Goal: Task Accomplishment & Management: Manage account settings

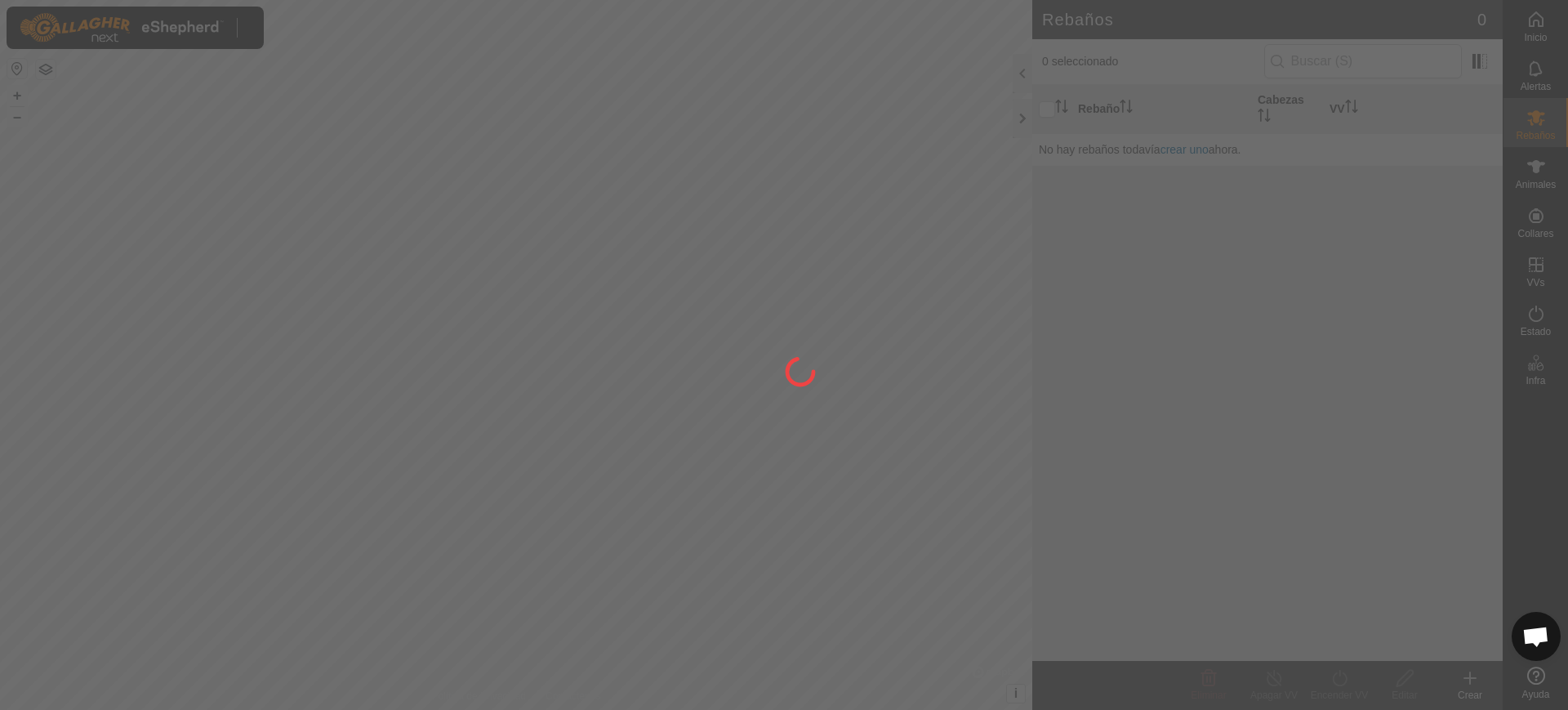
scroll to position [1301, 0]
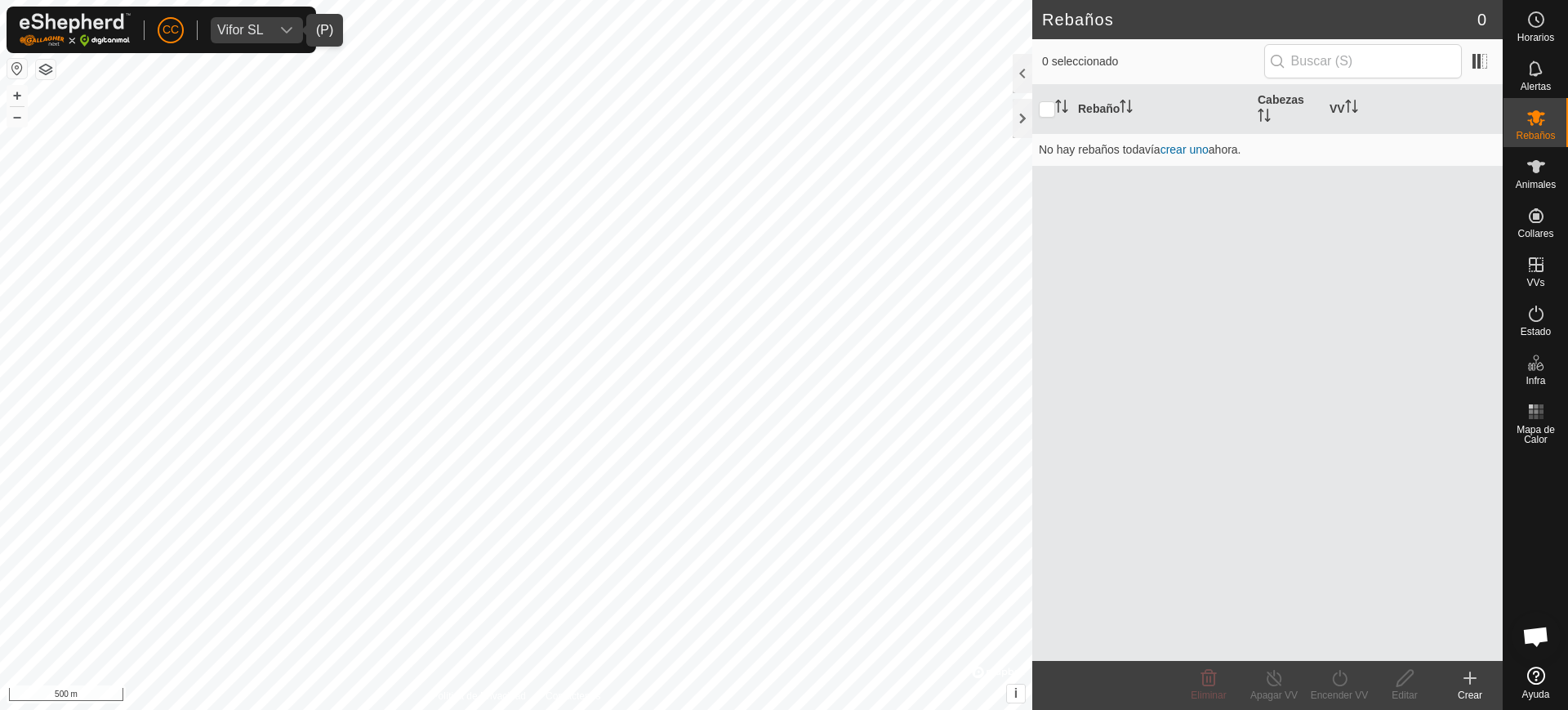
click at [256, 25] on div "Vifor SL" at bounding box center [240, 30] width 47 height 13
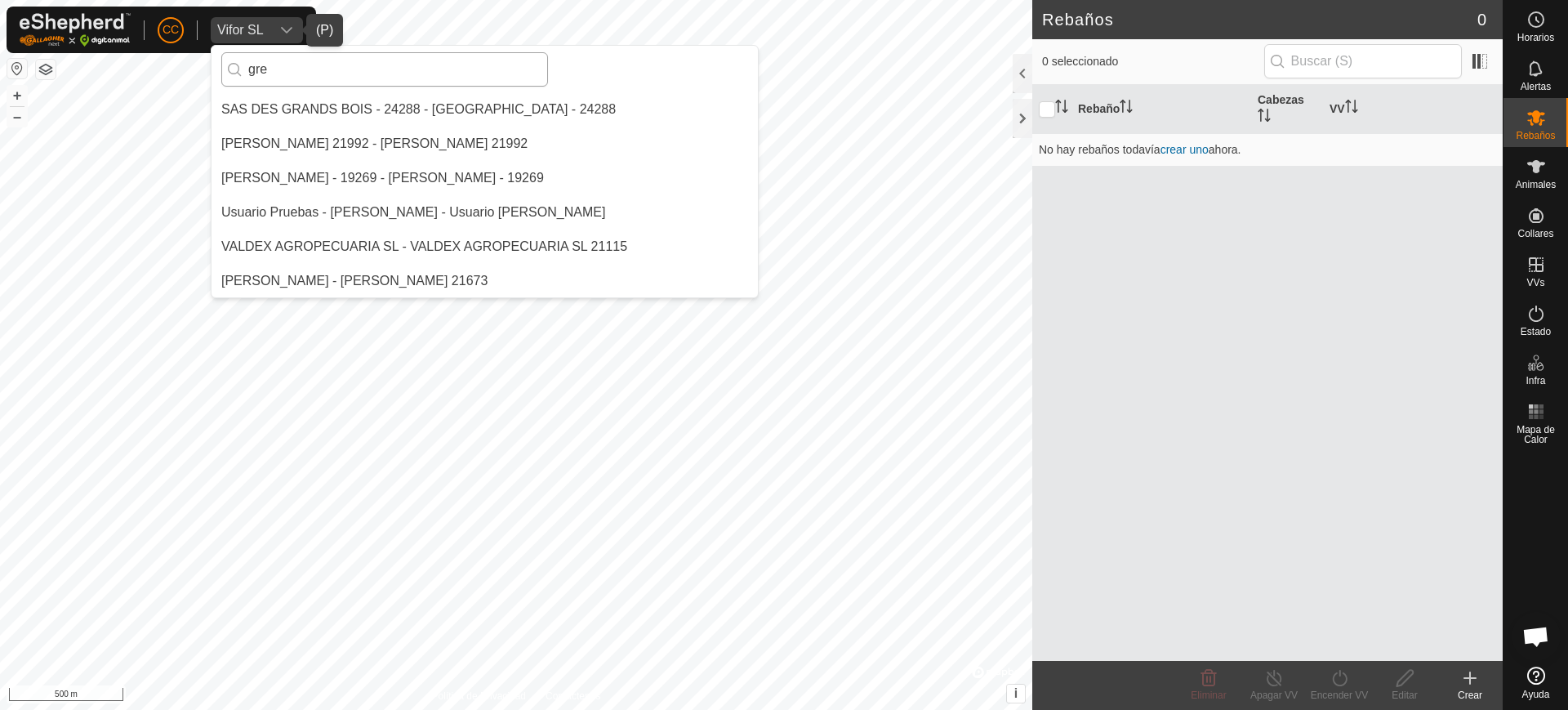
scroll to position [0, 0]
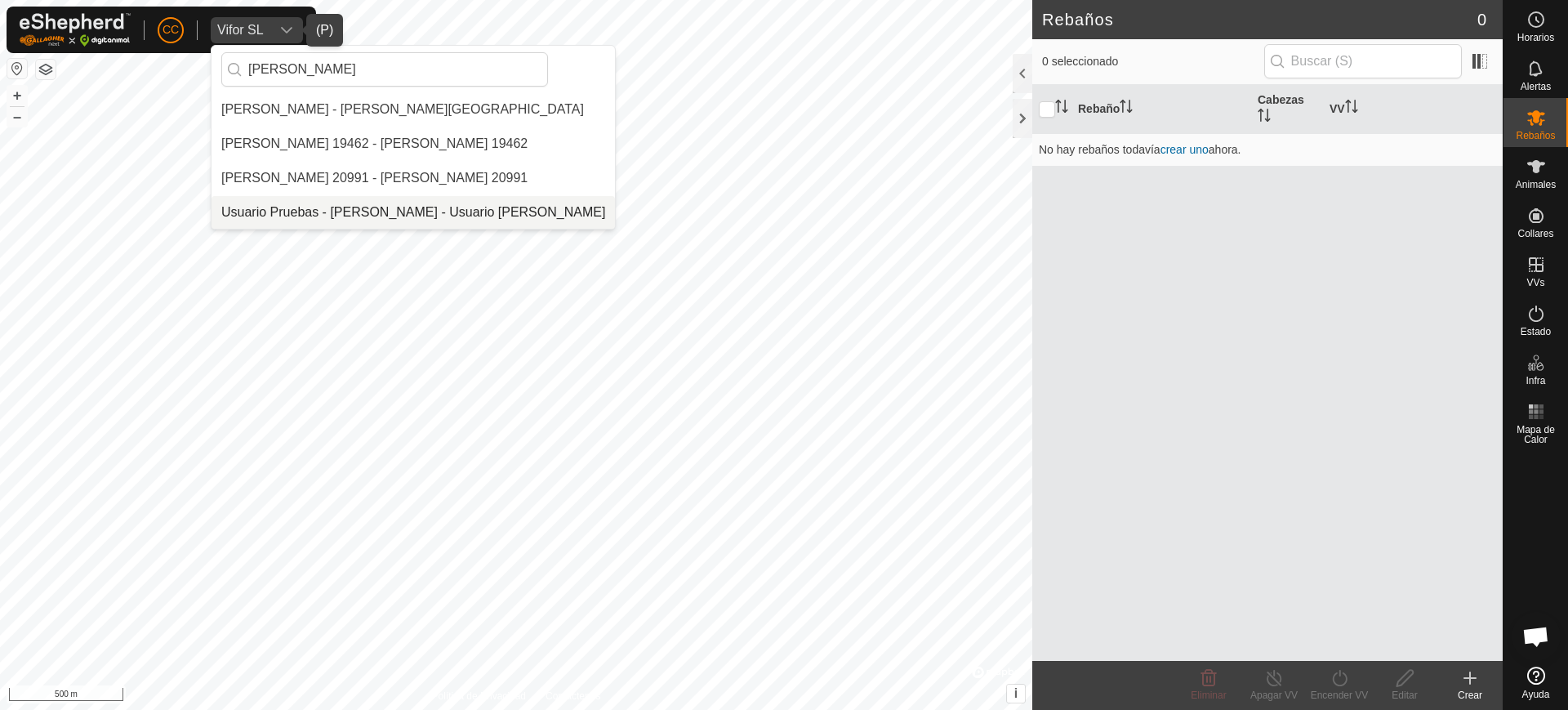
type input "[PERSON_NAME]"
click at [283, 207] on li "Usuario Pruebas - [PERSON_NAME] - Usuario [PERSON_NAME]" at bounding box center [413, 212] width 403 height 33
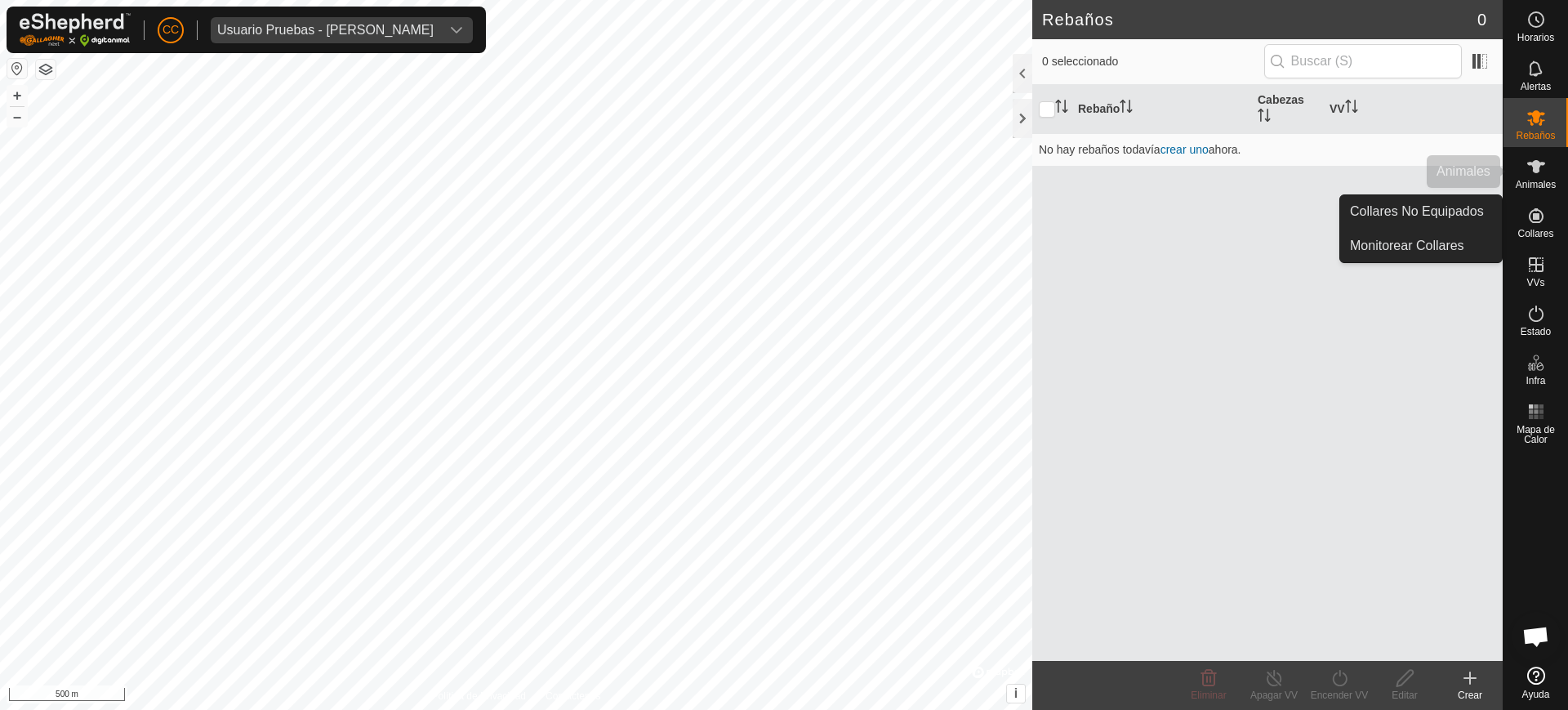
click at [1535, 184] on span "Animales" at bounding box center [1535, 184] width 40 height 10
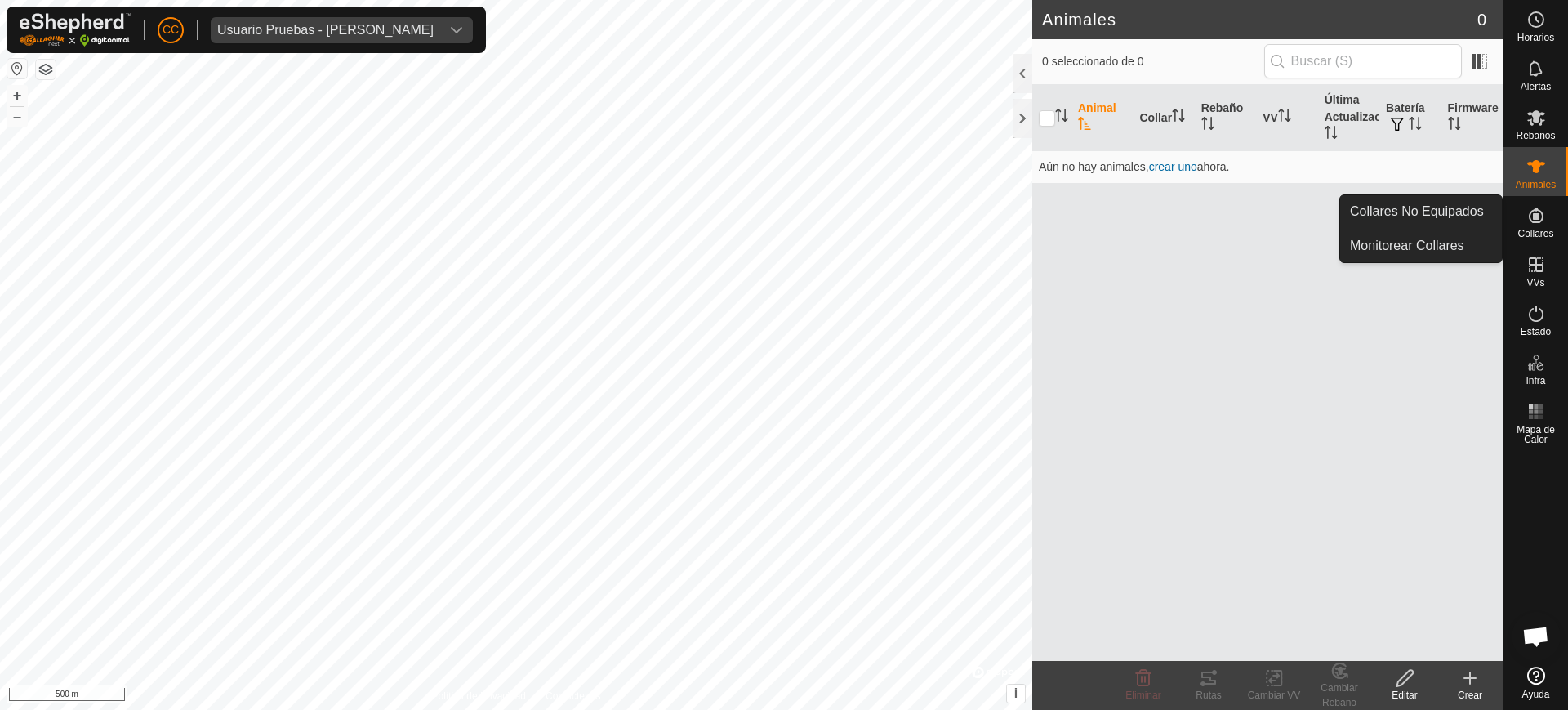
click at [1547, 230] on span "Collares" at bounding box center [1535, 233] width 36 height 10
click at [1462, 213] on link "Collares No Equipados" at bounding box center [1421, 211] width 162 height 33
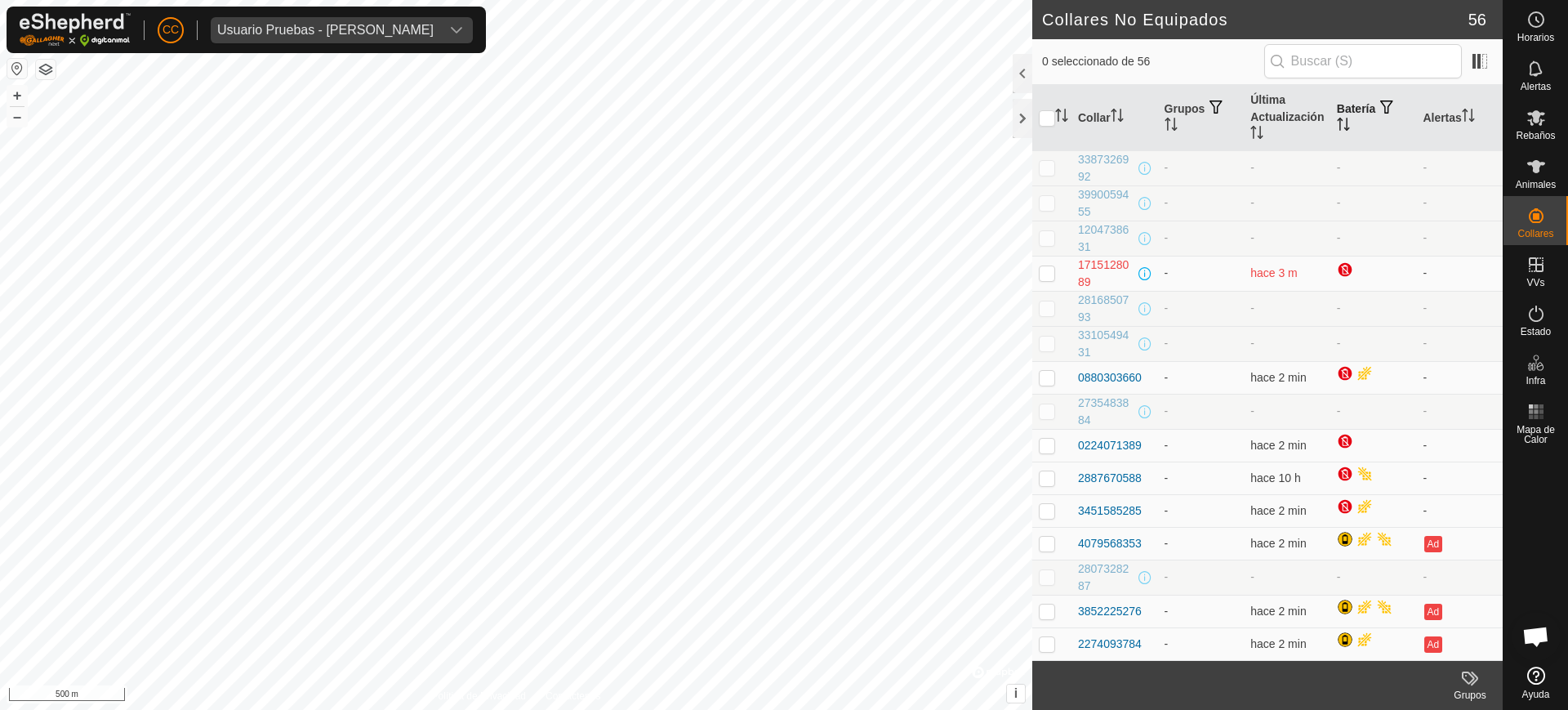
click at [1330, 115] on th "Batería" at bounding box center [1373, 117] width 86 height 66
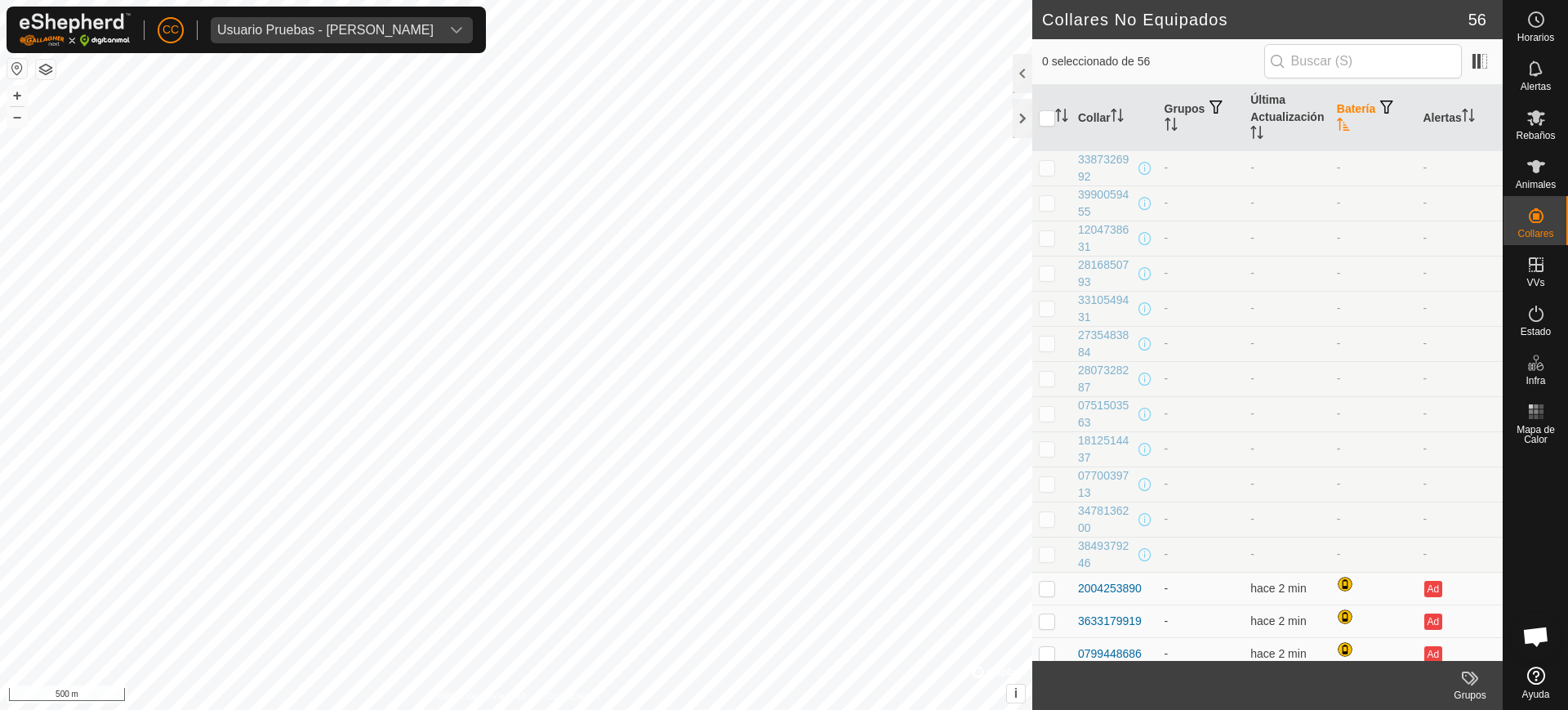
click at [1330, 115] on th "Batería" at bounding box center [1373, 117] width 86 height 66
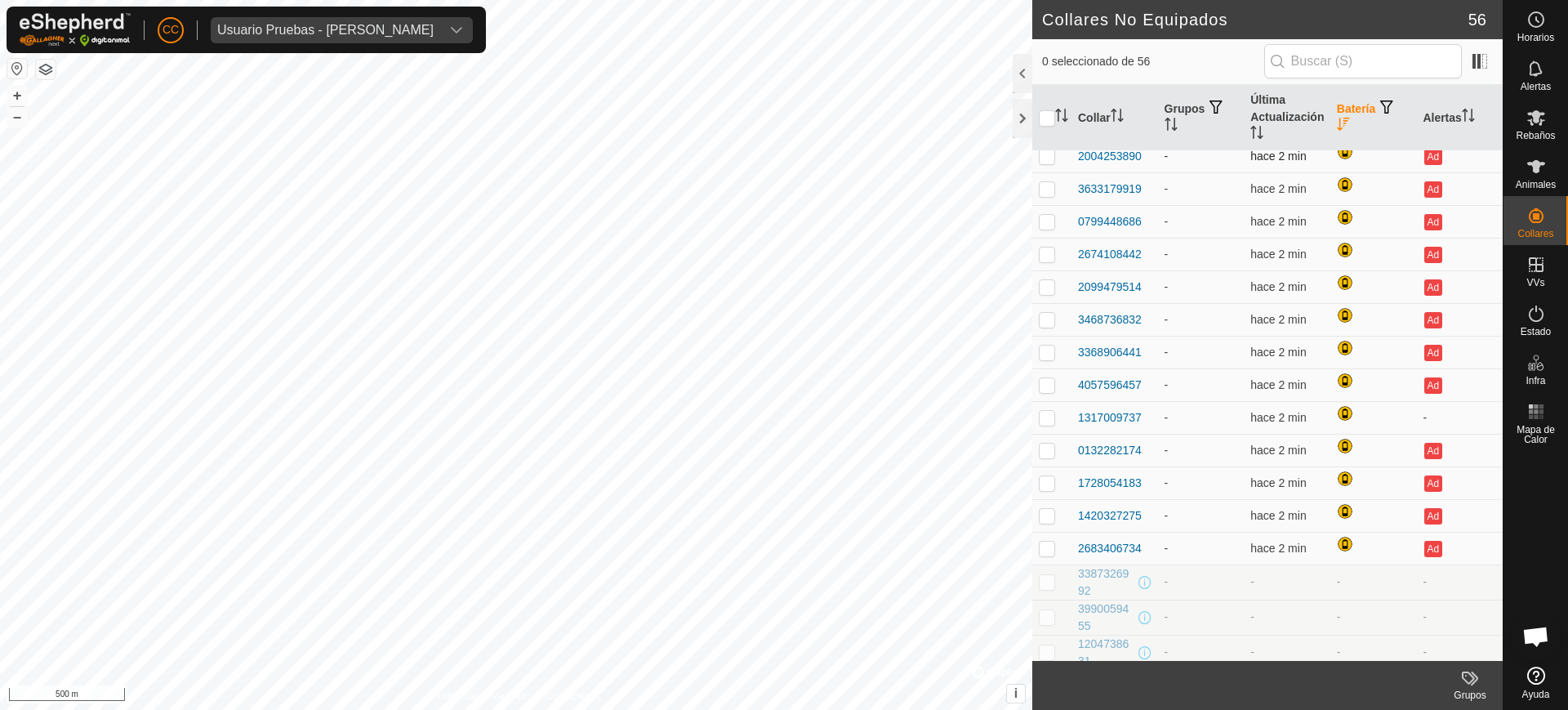
scroll to position [1021, 0]
click at [1337, 122] on icon "Activar para ordenar" at bounding box center [1343, 124] width 12 height 13
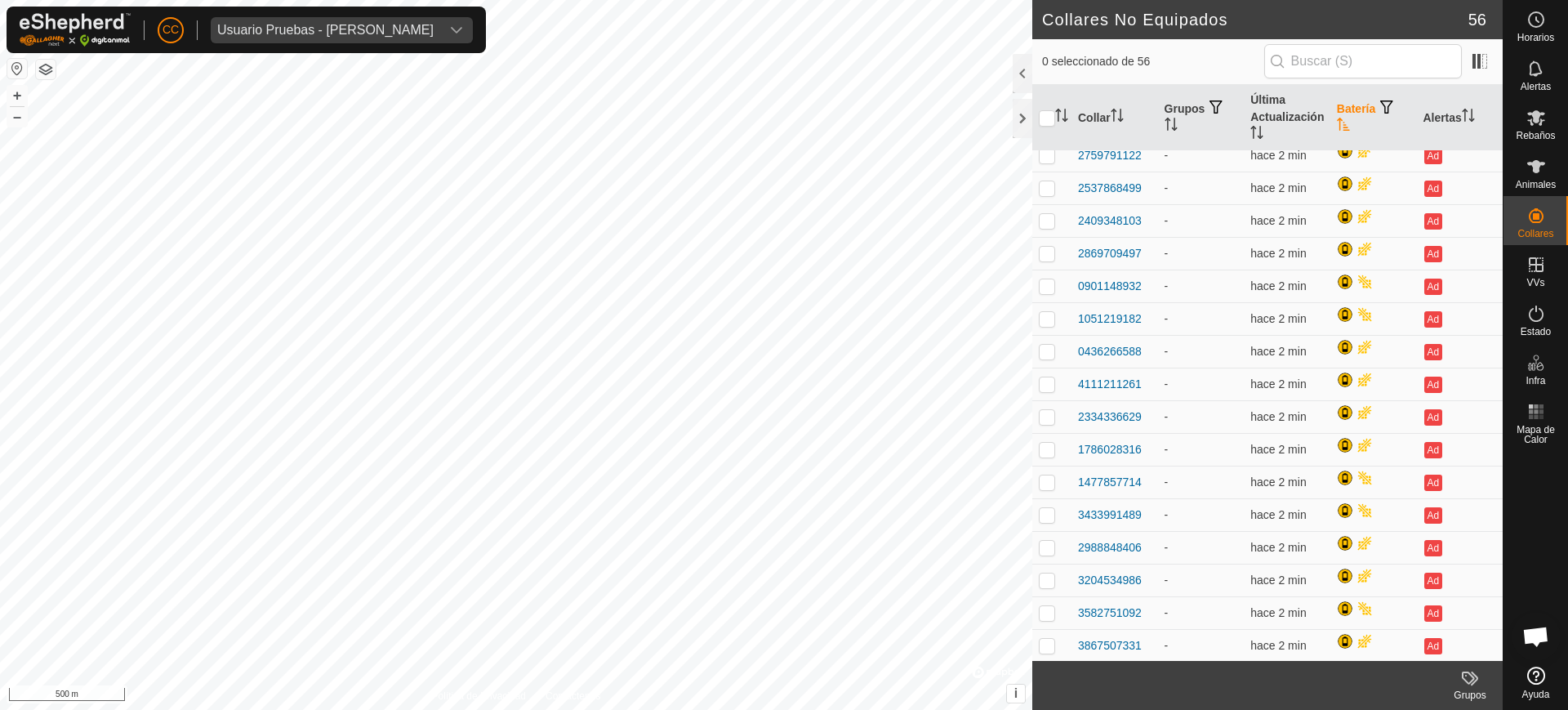
scroll to position [0, 0]
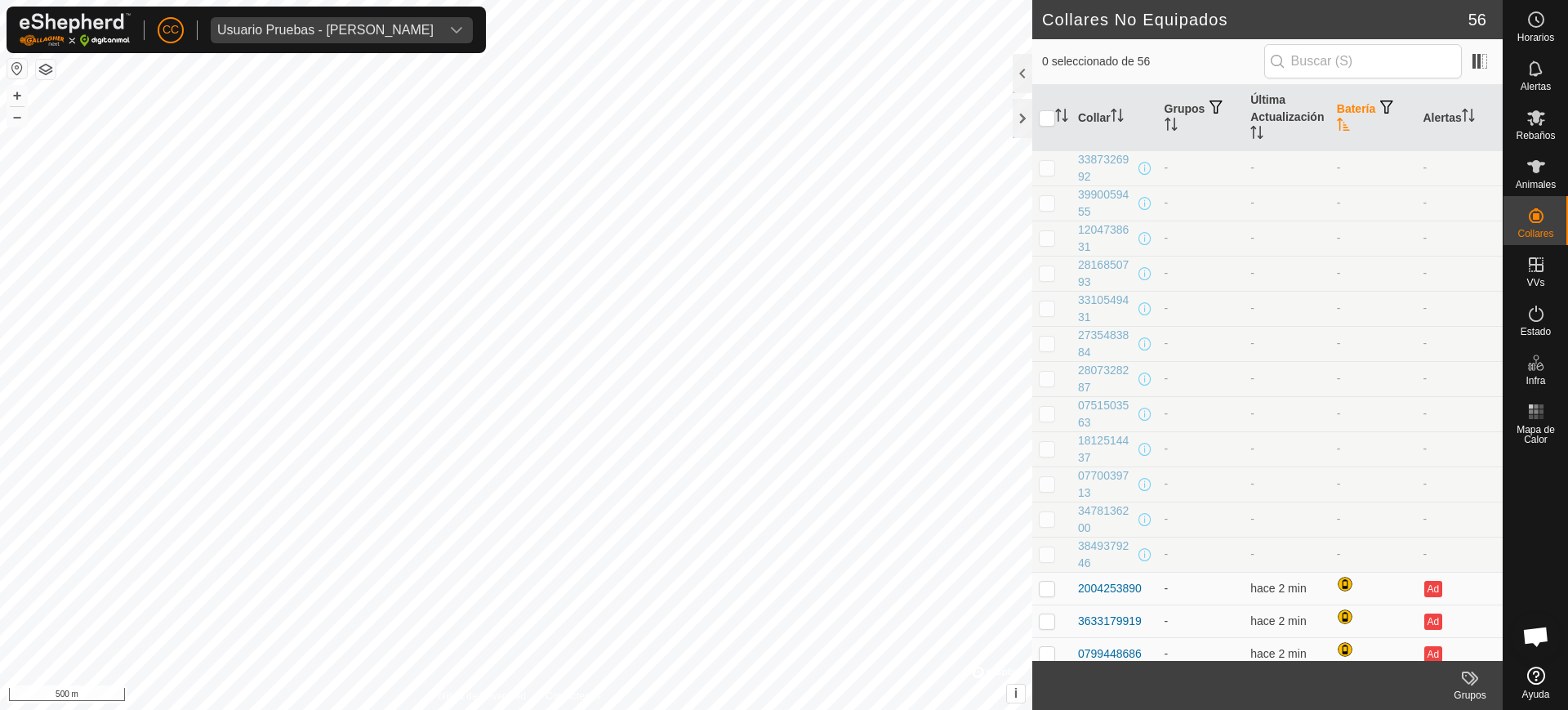
click at [1337, 125] on icon "Activar para ordenar" at bounding box center [1343, 124] width 13 height 13
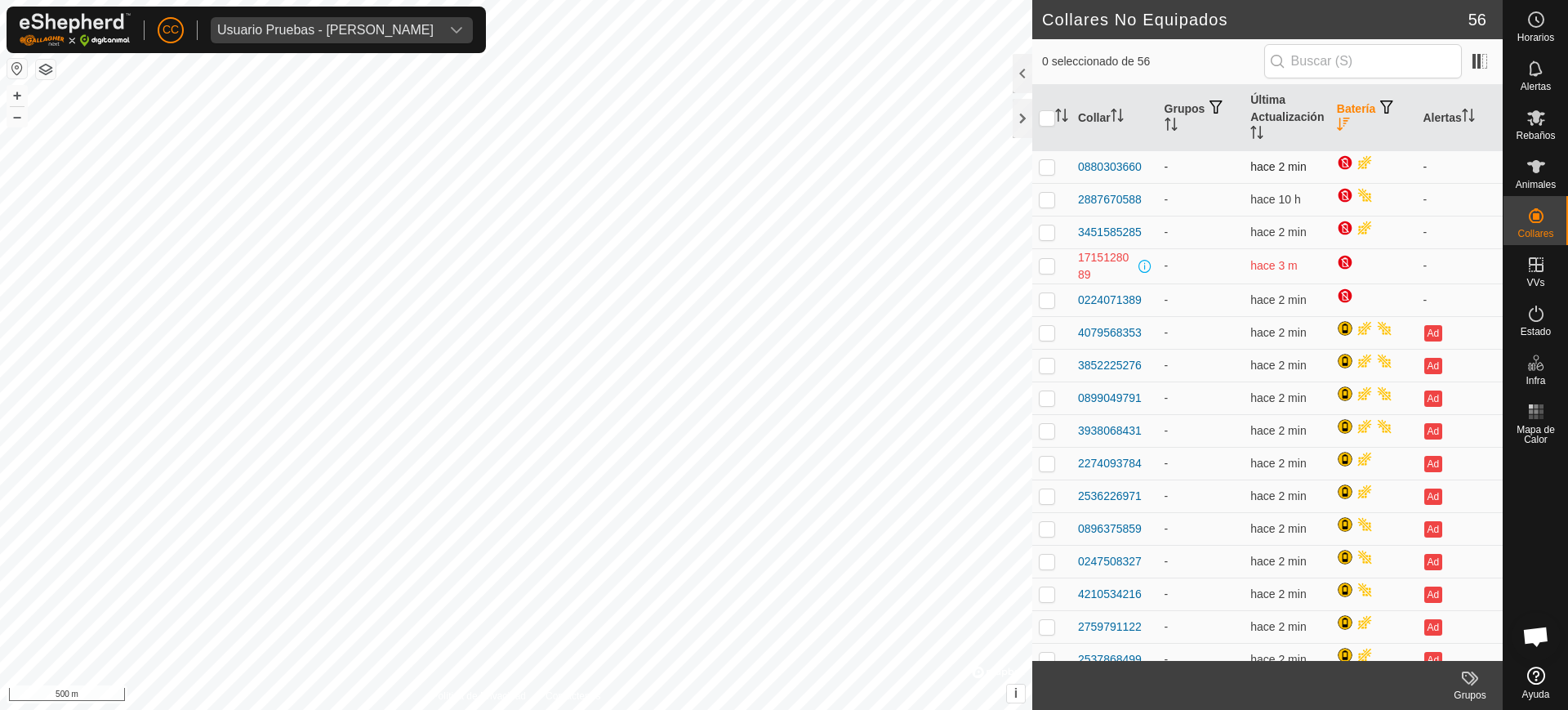
drag, startPoint x: 1072, startPoint y: 160, endPoint x: 1147, endPoint y: 161, distance: 75.0
click at [1147, 161] on td "0880303660" at bounding box center [1114, 166] width 86 height 33
copy div "0880303660"
drag, startPoint x: 1069, startPoint y: 330, endPoint x: 1144, endPoint y: 339, distance: 75.5
click at [1144, 339] on tr "4079568353 - hace 2 min Ad" at bounding box center [1268, 332] width 470 height 33
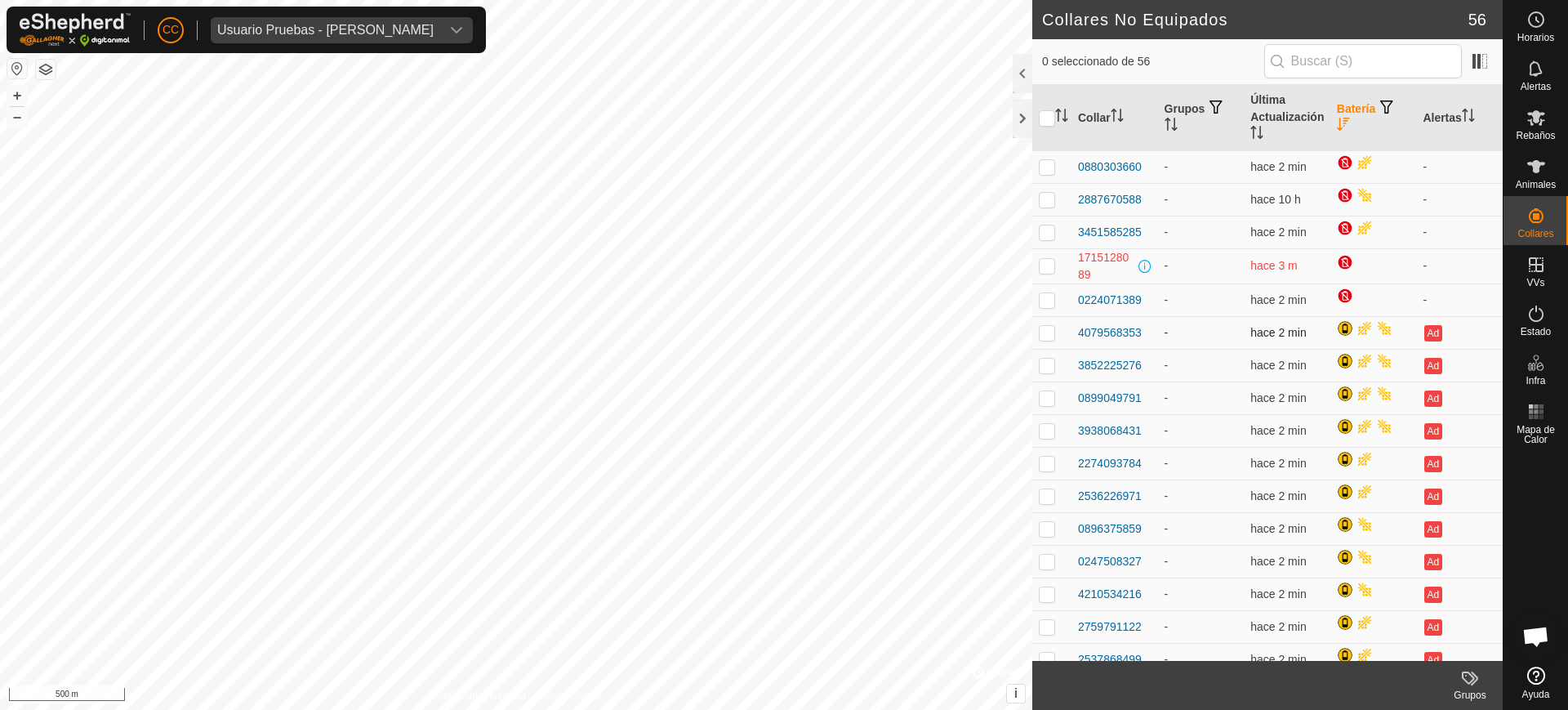
copy div "4079568353"
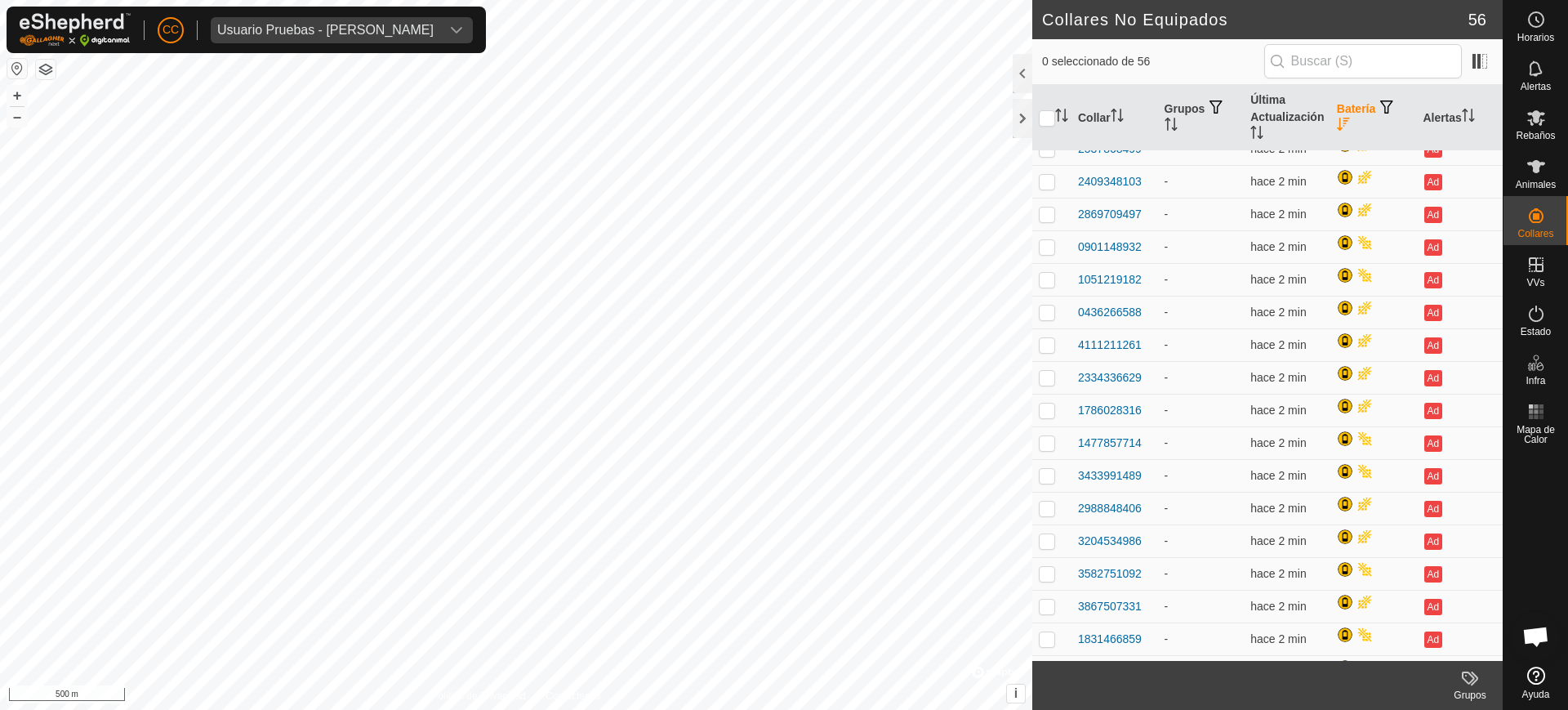
scroll to position [102, 0]
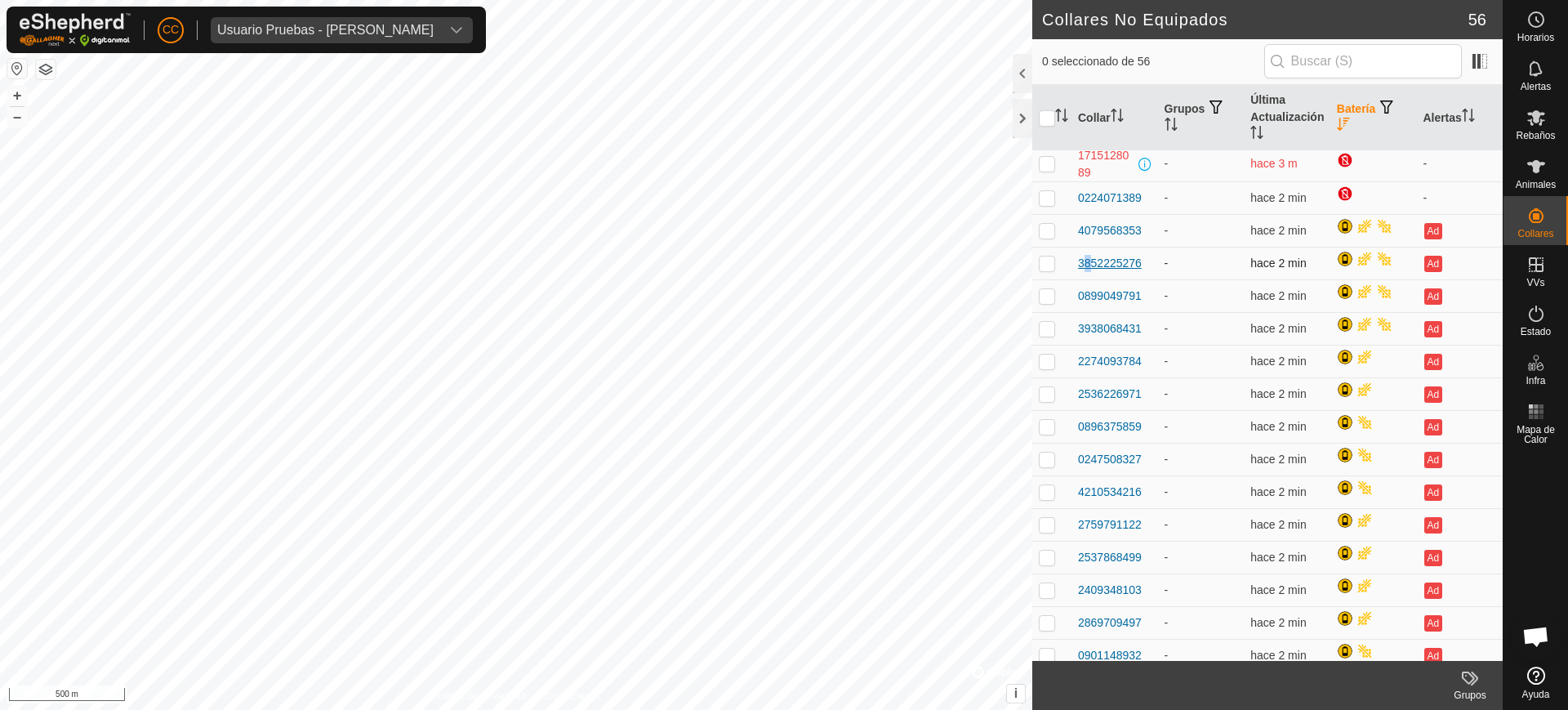
drag, startPoint x: 1108, startPoint y: 269, endPoint x: 1082, endPoint y: 263, distance: 26.7
click at [1082, 263] on div "3852225276" at bounding box center [1110, 263] width 63 height 17
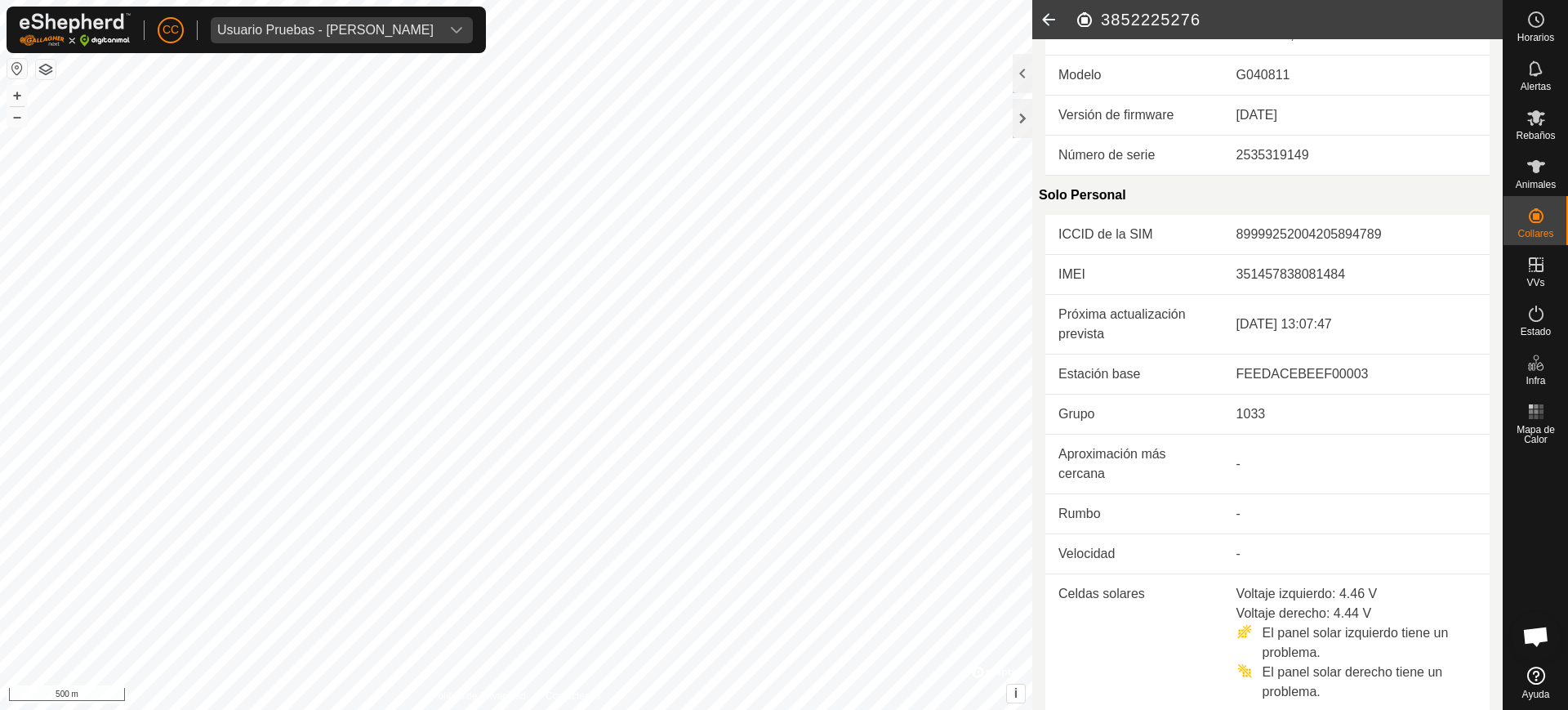
scroll to position [409, 0]
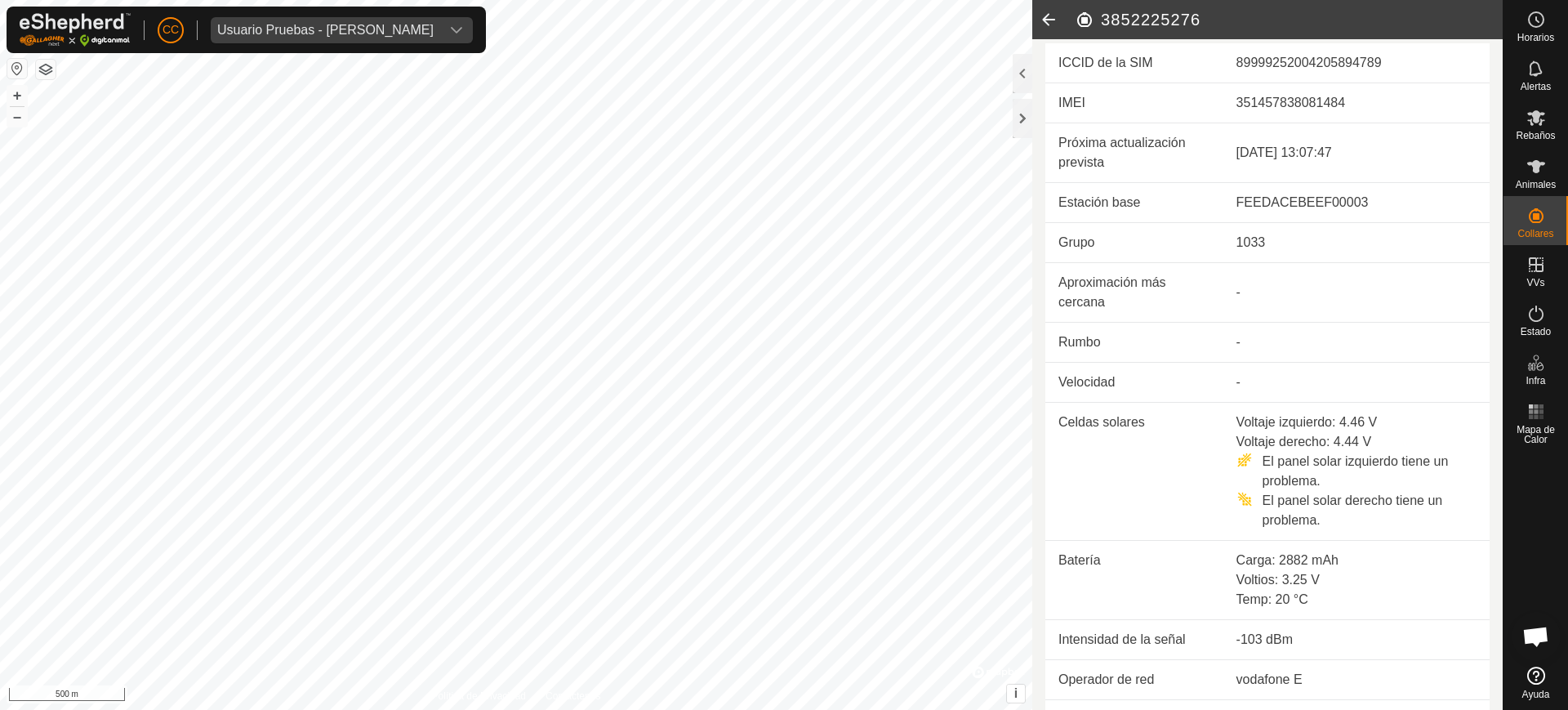
click at [1039, 17] on icon at bounding box center [1048, 19] width 33 height 40
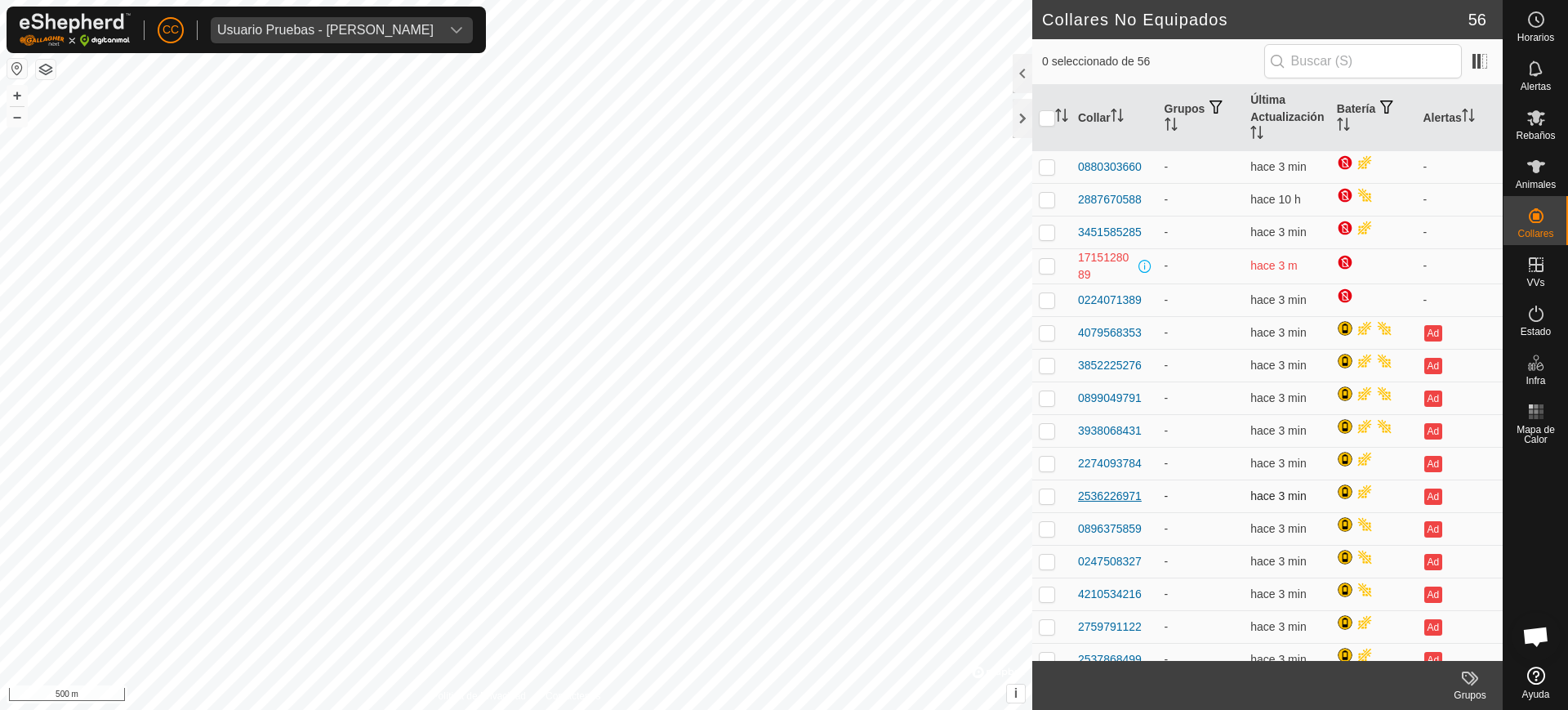
click at [1112, 496] on div "2536226971" at bounding box center [1110, 495] width 63 height 17
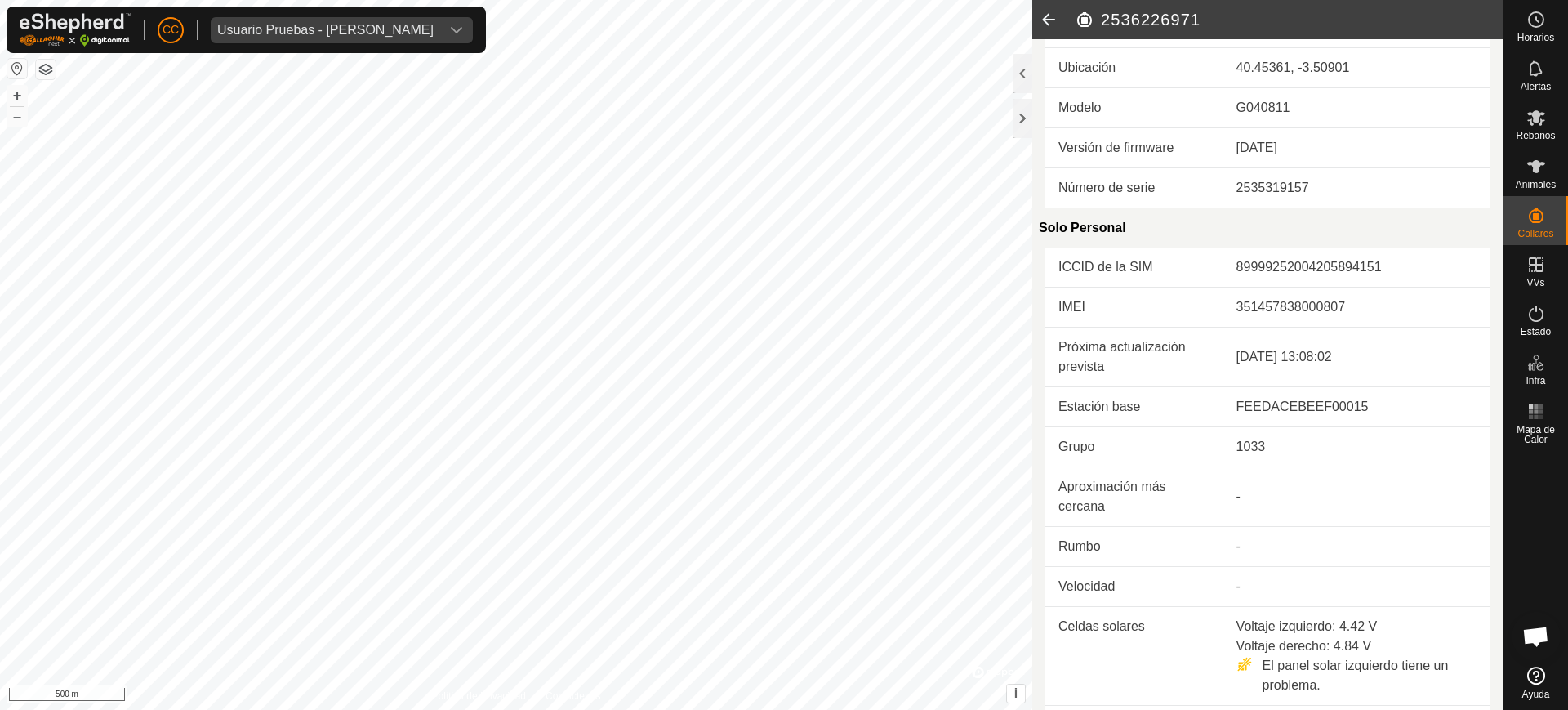
scroll to position [307, 0]
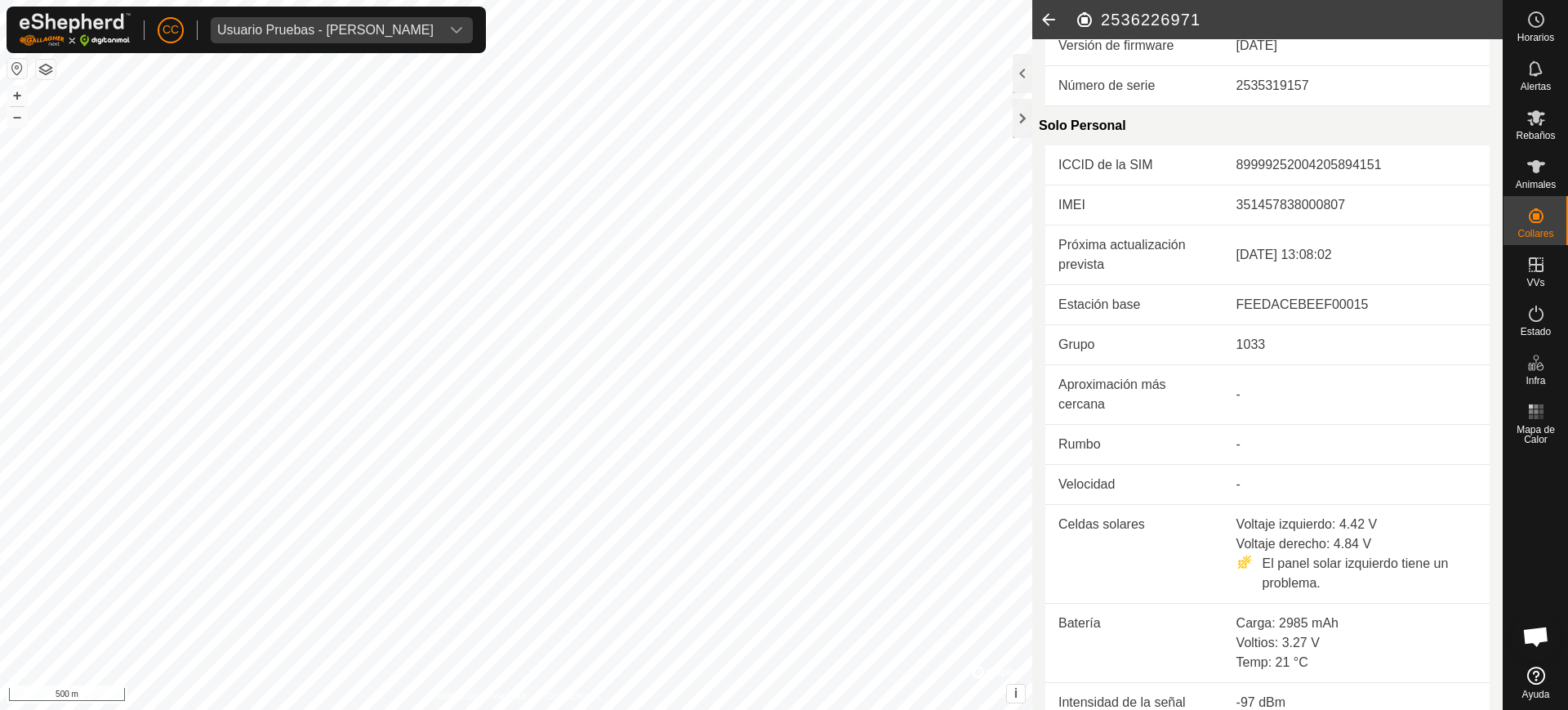
click at [1056, 25] on icon at bounding box center [1048, 19] width 33 height 40
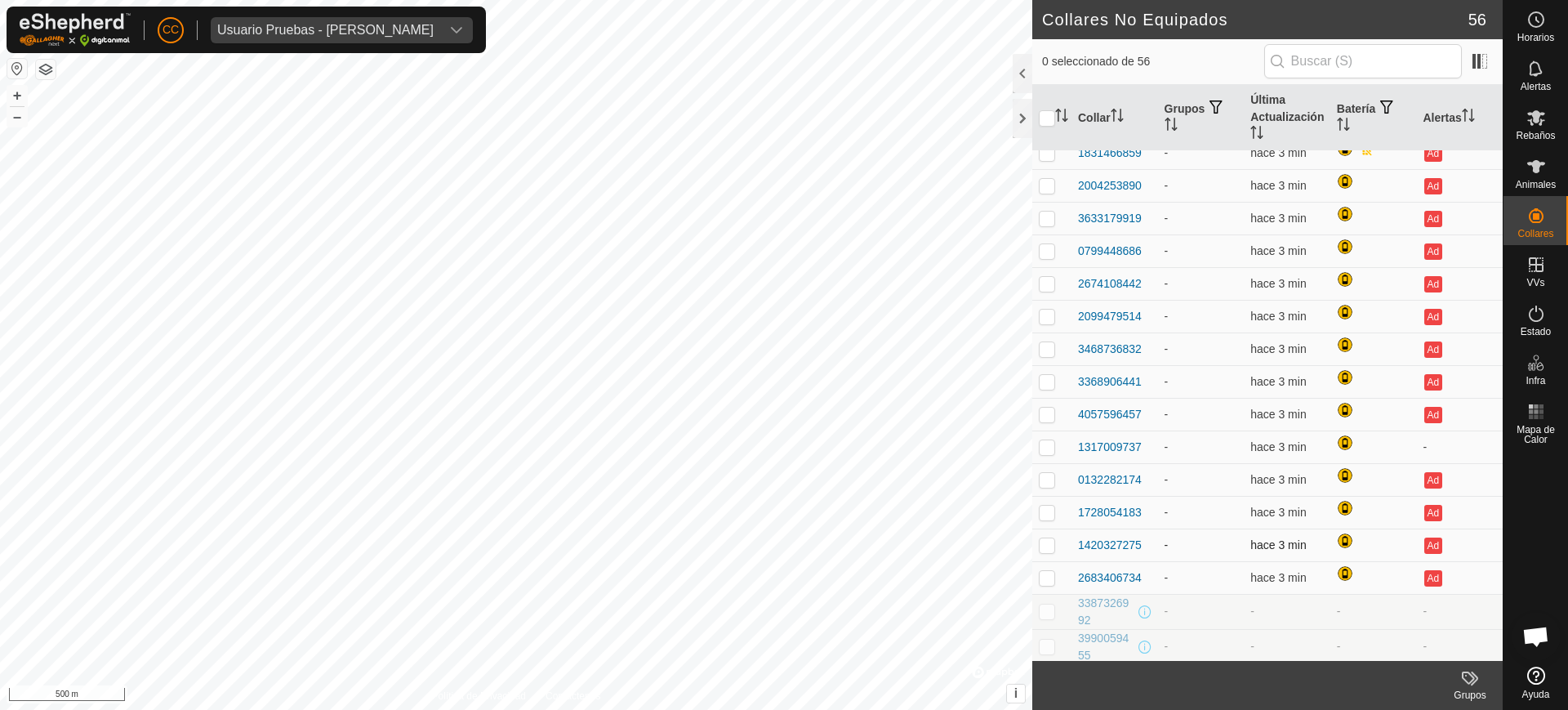
scroll to position [1123, 0]
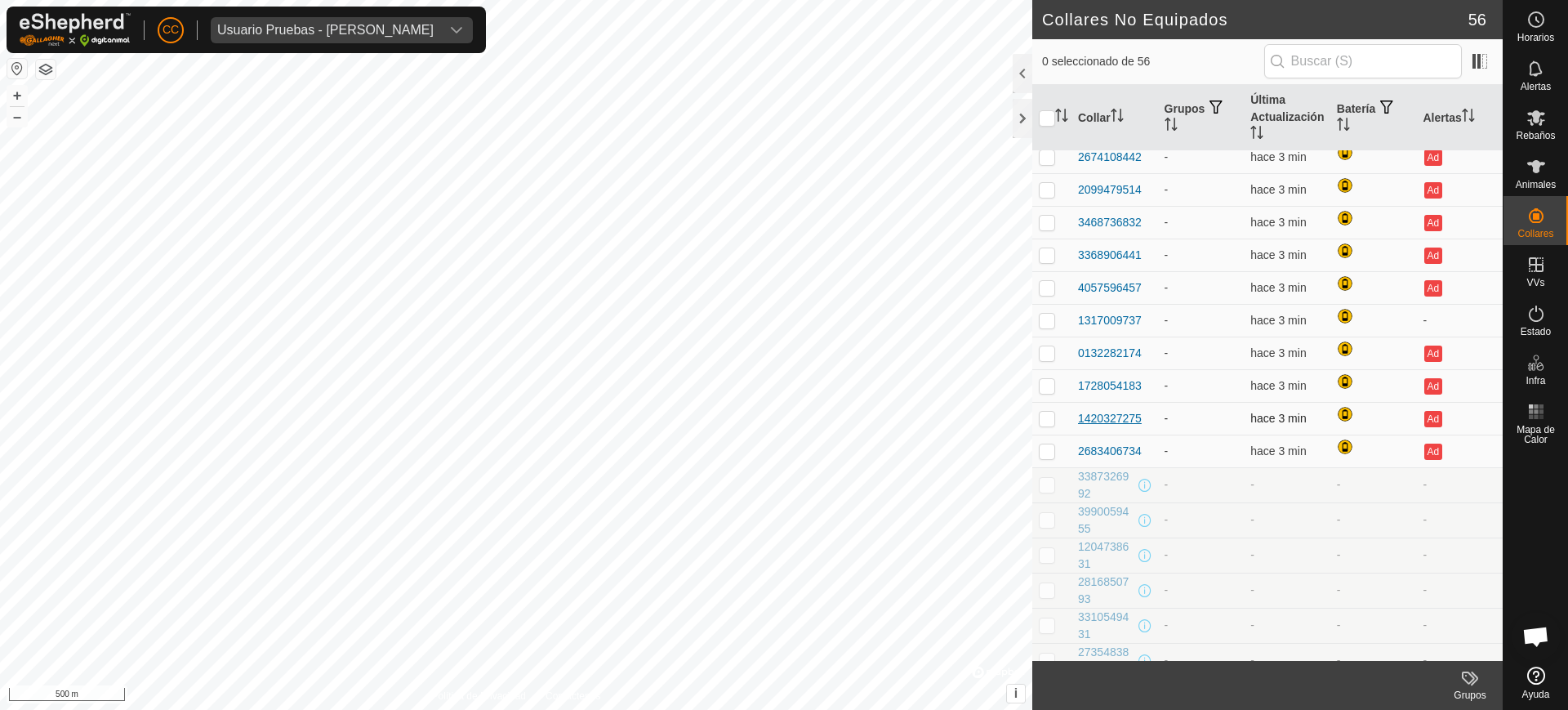
click at [1114, 411] on div "1420327275" at bounding box center [1110, 418] width 63 height 17
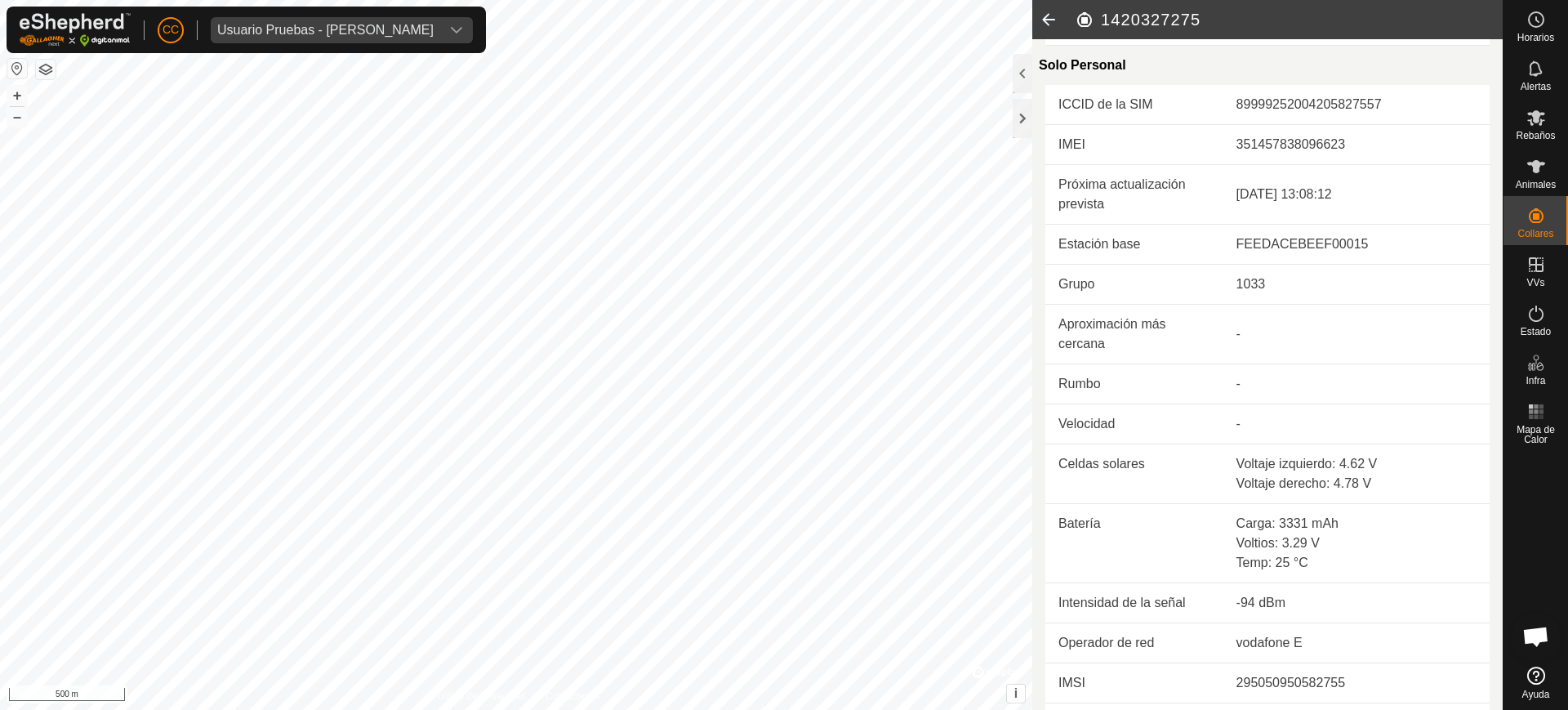
scroll to position [400, 0]
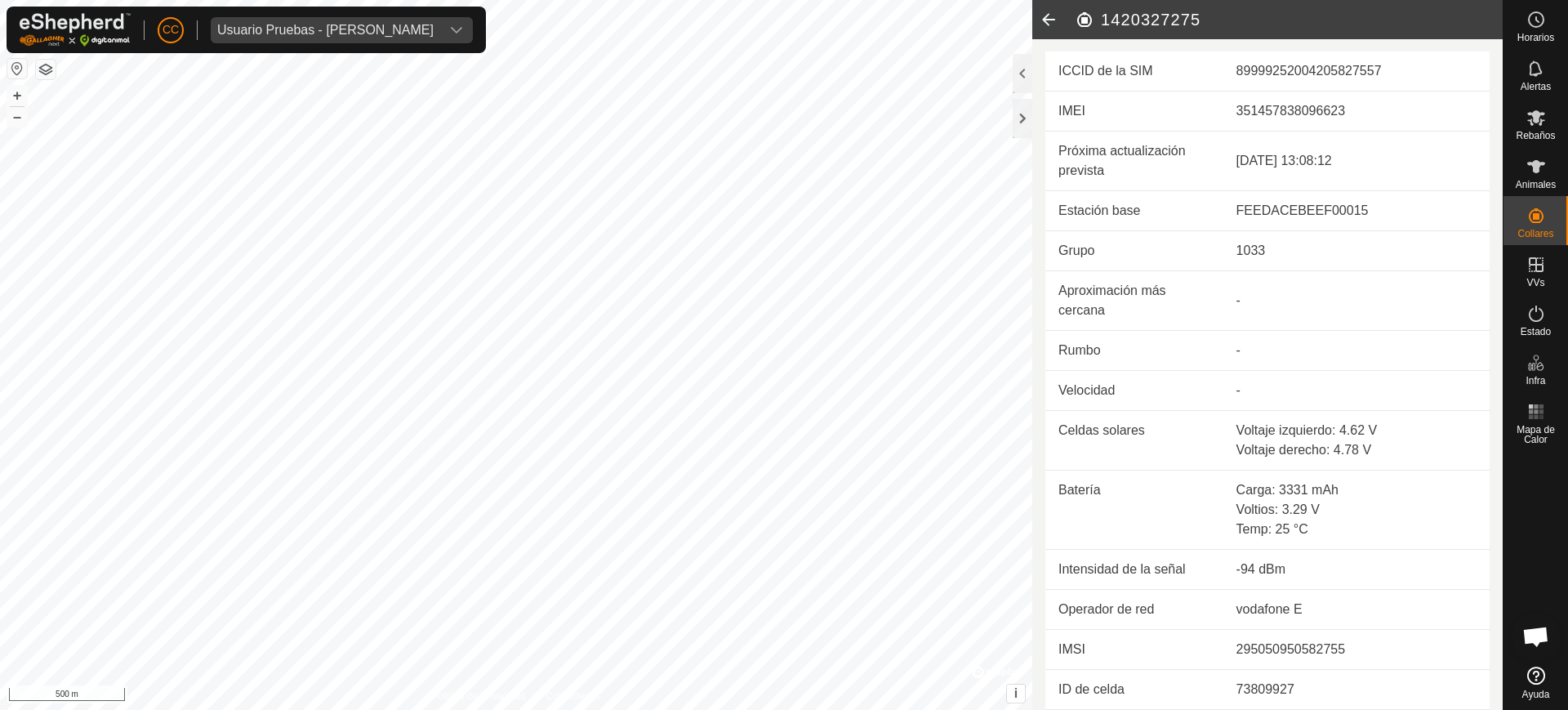
click at [1039, 9] on icon at bounding box center [1048, 19] width 33 height 40
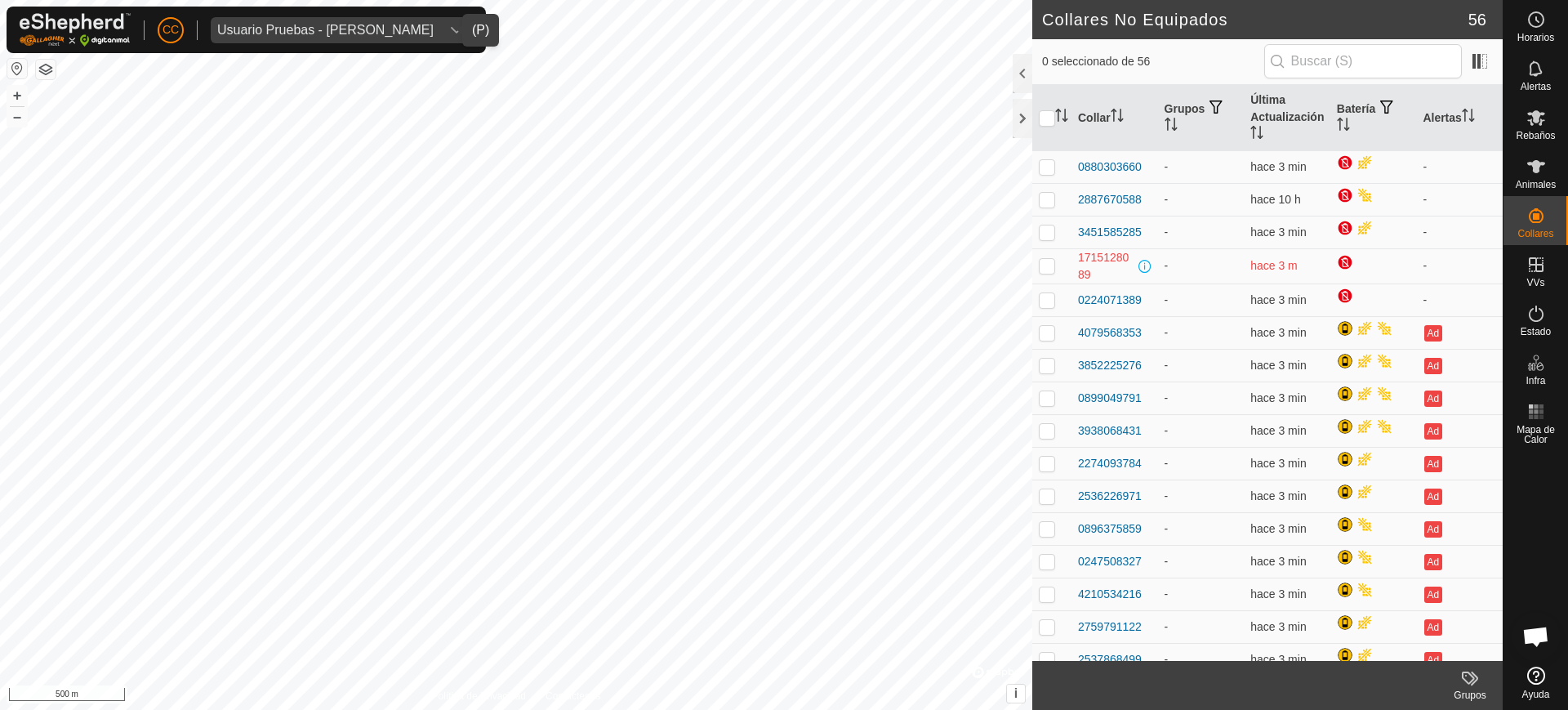
click at [386, 29] on div "Usuario Pruebas - [PERSON_NAME]" at bounding box center [326, 30] width 217 height 13
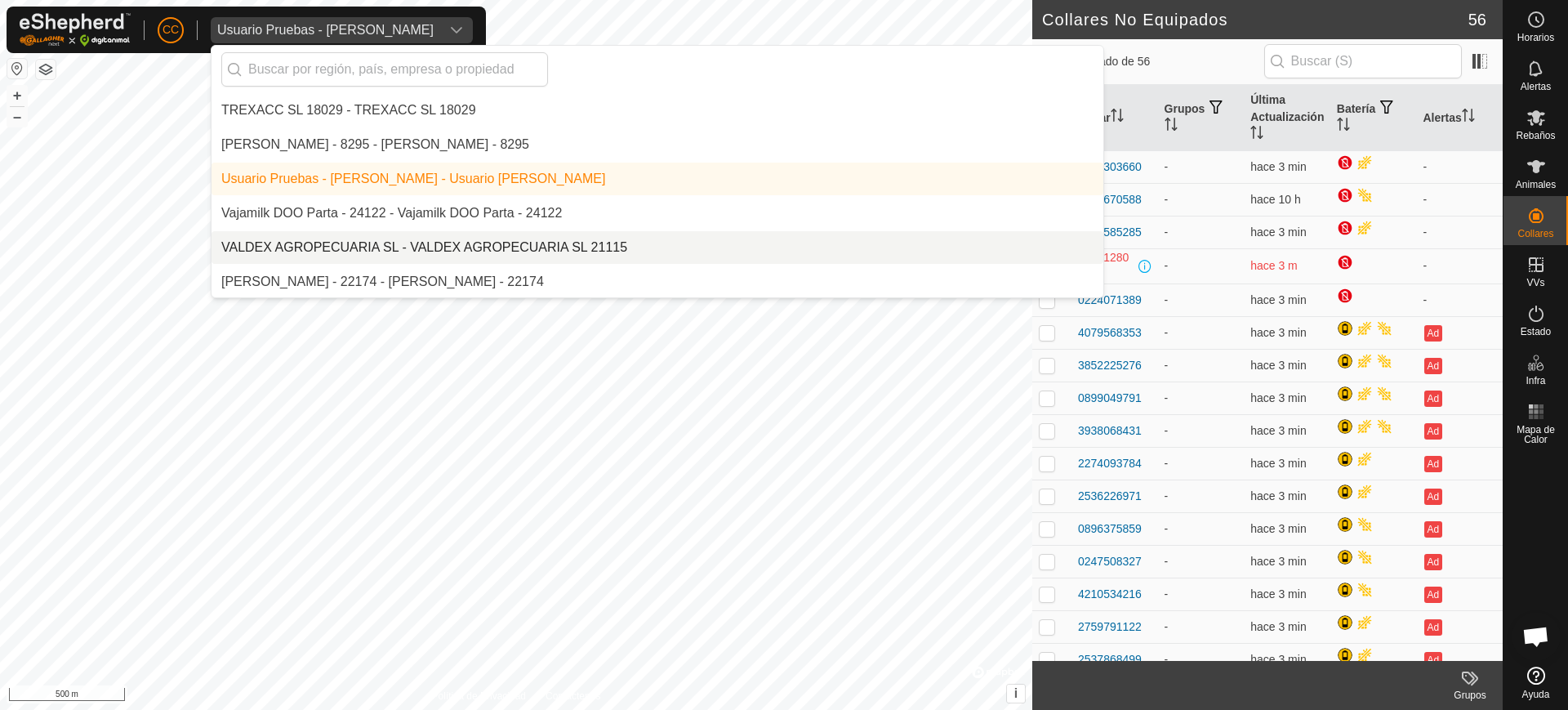
scroll to position [13651, 0]
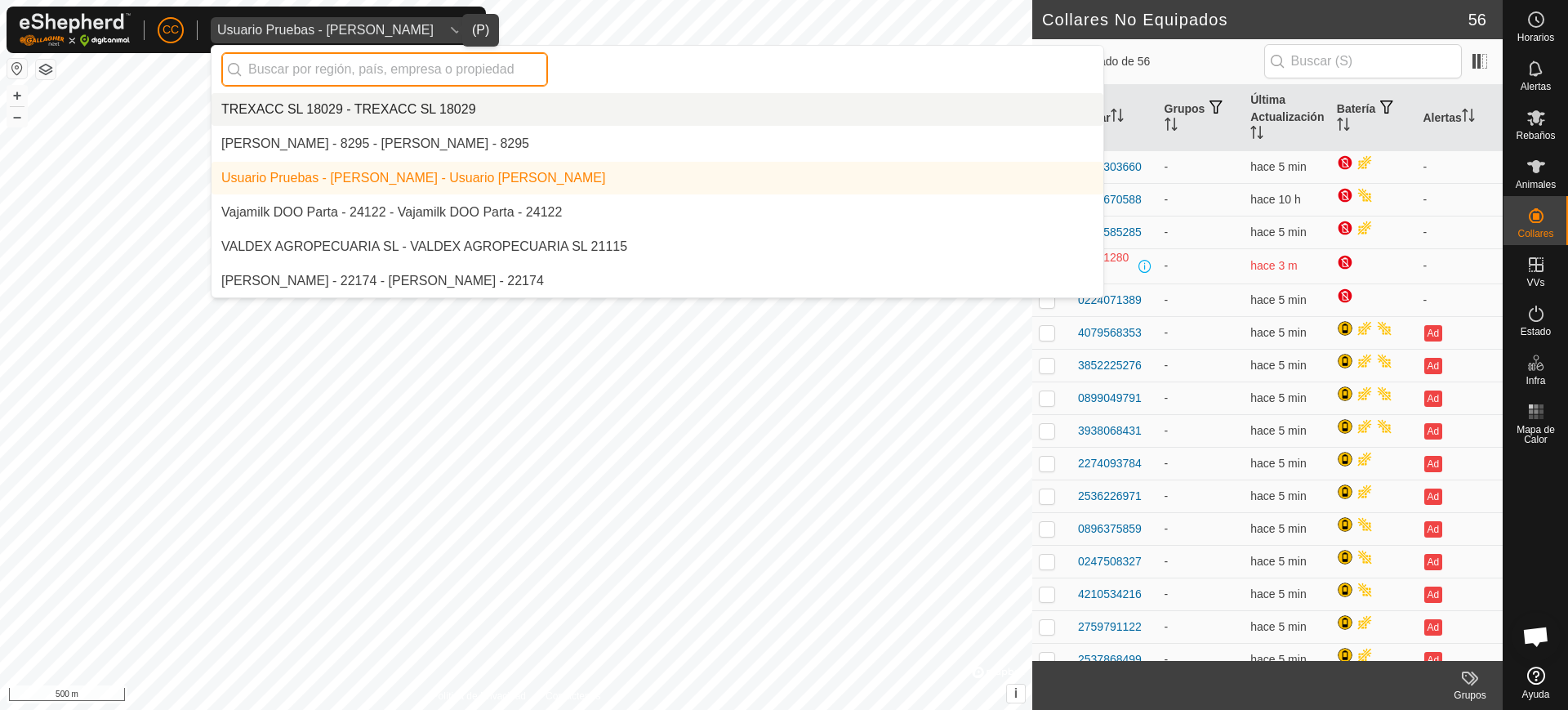
click at [339, 73] on input "text" at bounding box center [384, 69] width 327 height 34
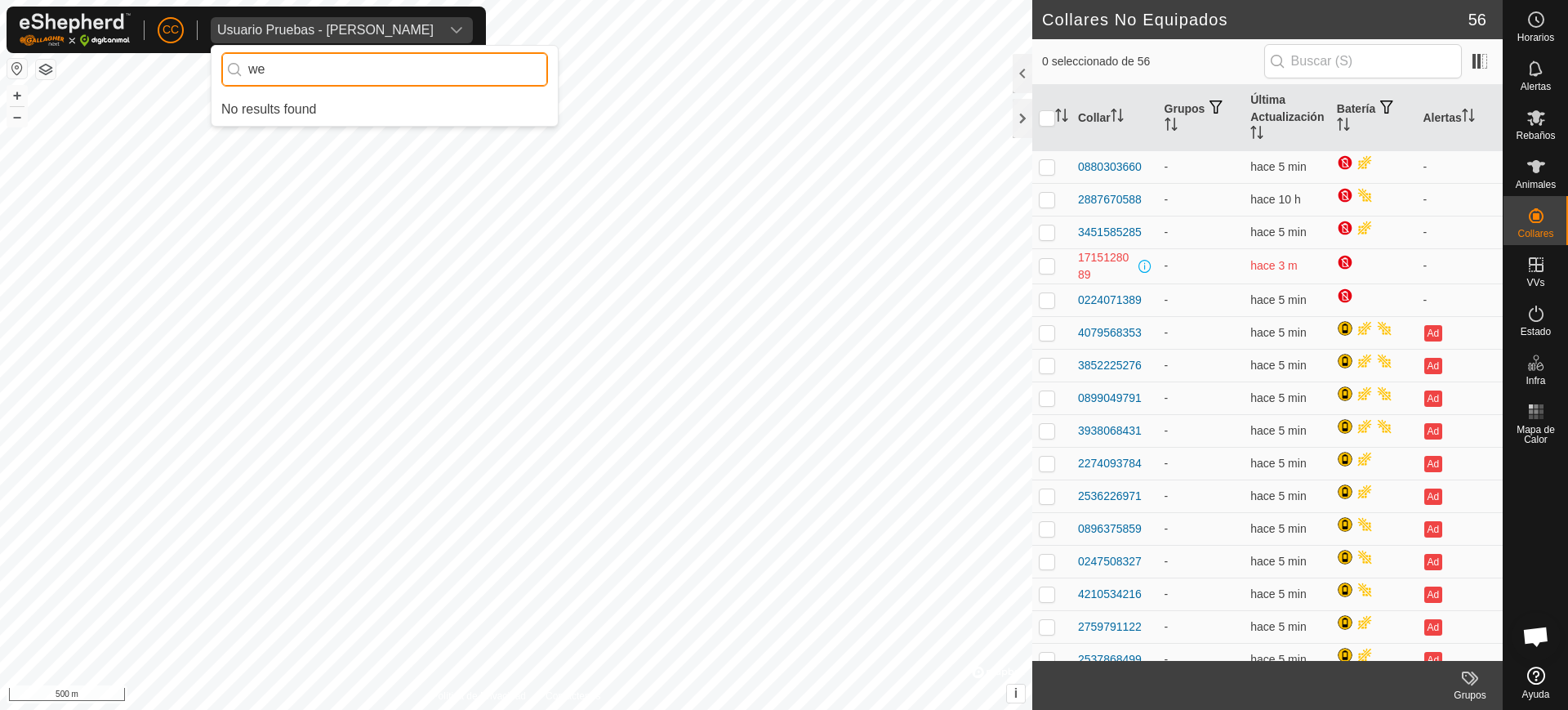
type input "w"
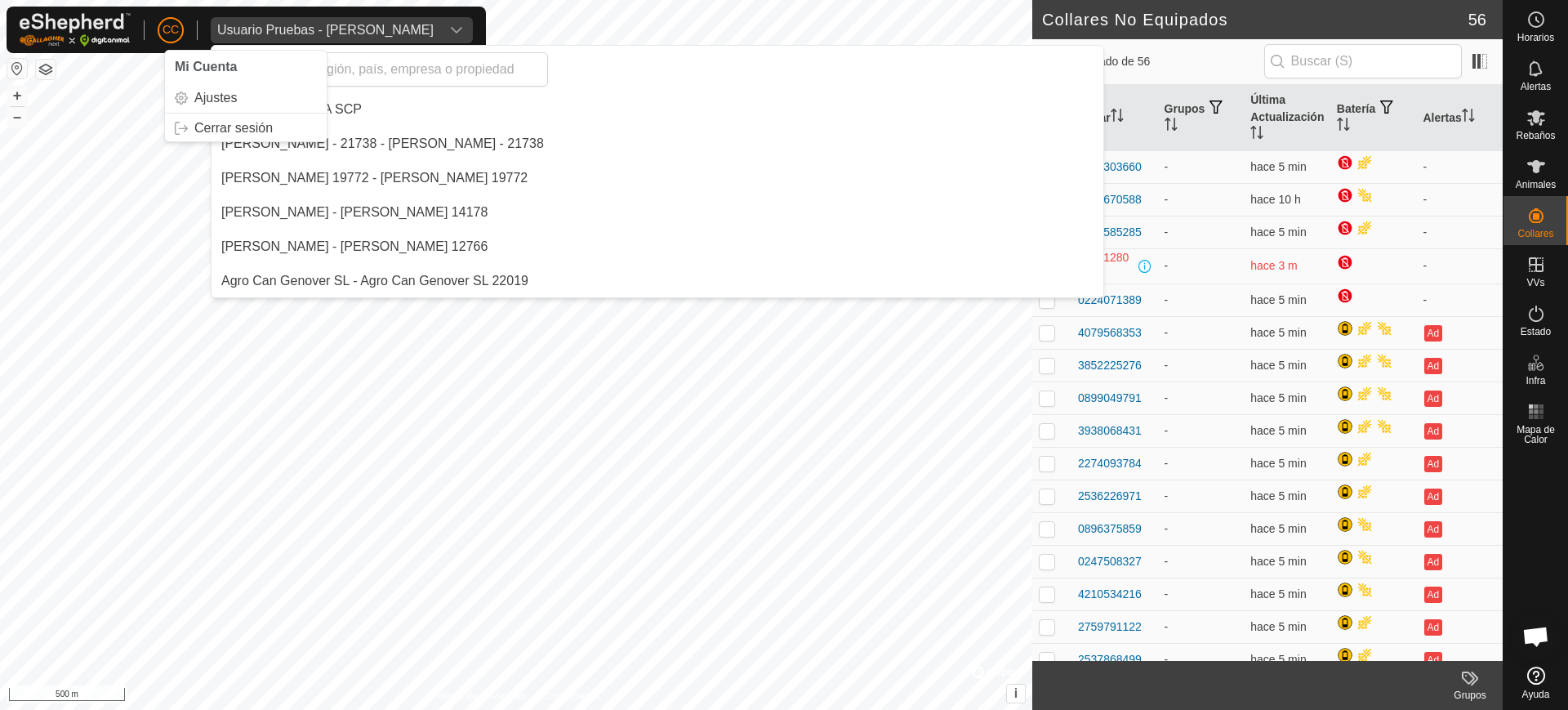
click at [162, 22] on span "CC" at bounding box center [170, 29] width 17 height 17
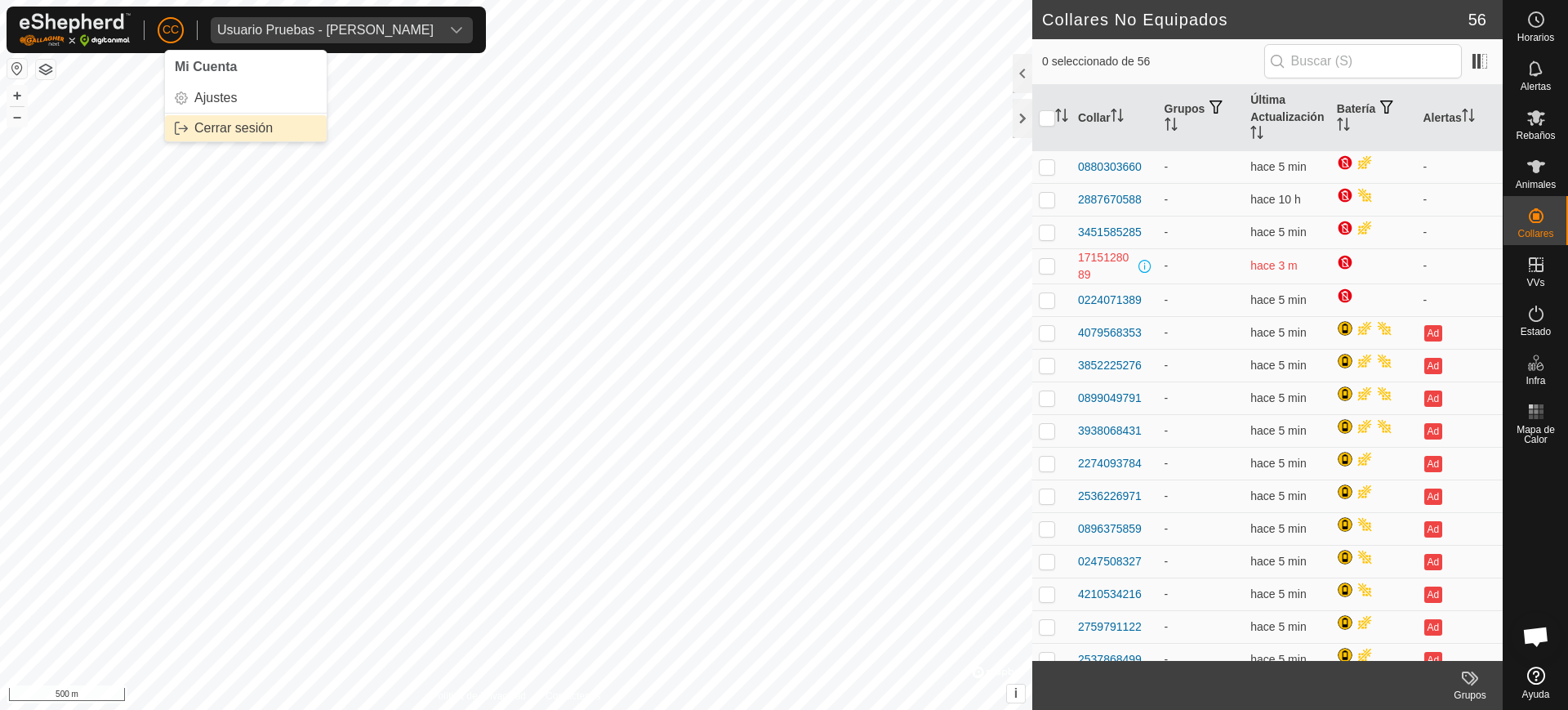
click at [229, 125] on link "Cerrar sesión" at bounding box center [246, 129] width 162 height 26
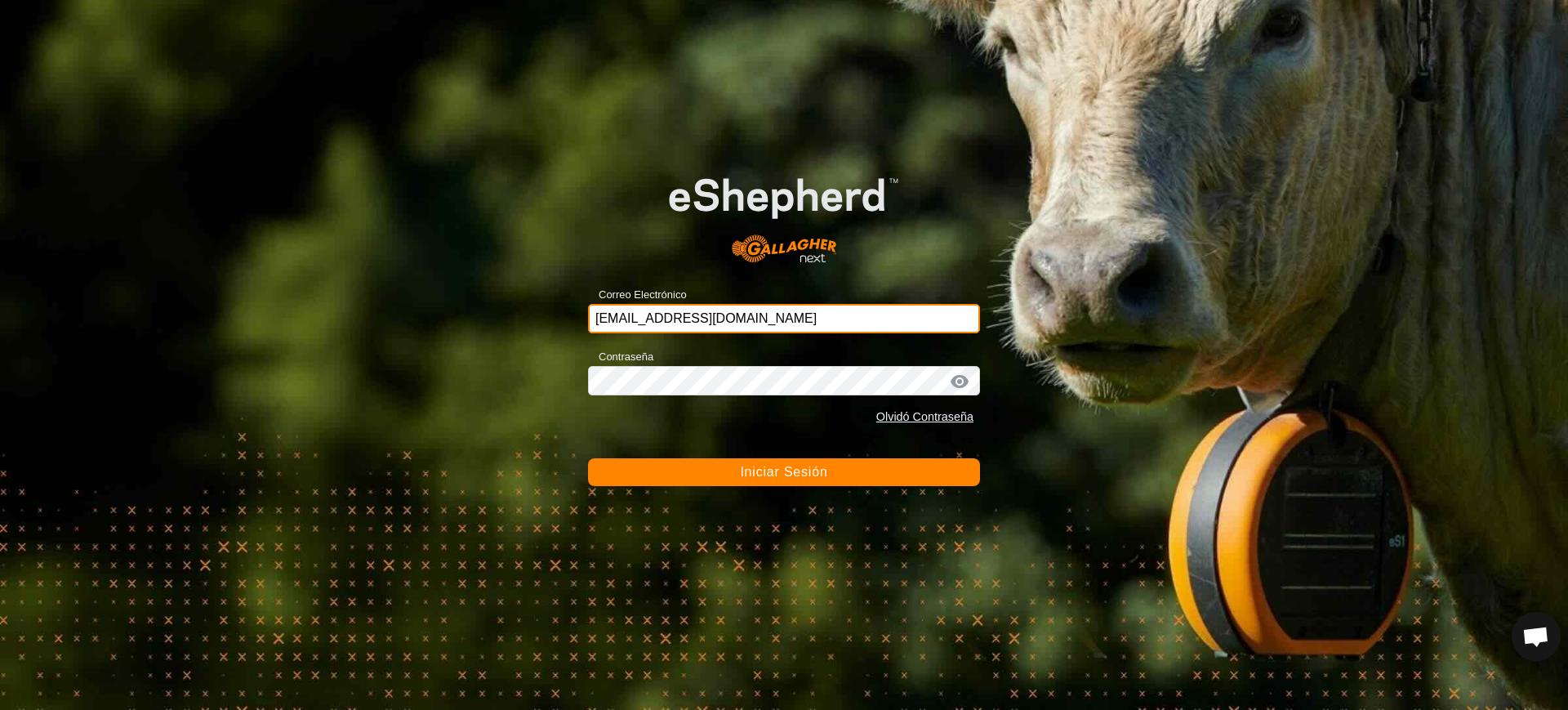
click at [780, 317] on input "[EMAIL_ADDRESS][DOMAIN_NAME]" at bounding box center [784, 318] width 392 height 29
drag, startPoint x: 780, startPoint y: 317, endPoint x: 427, endPoint y: 275, distance: 355.5
click at [427, 275] on div "Correo Electrónico [EMAIL_ADDRESS][DOMAIN_NAME] Contraseña Olvidó Contraseña In…" at bounding box center [784, 355] width 1568 height 710
type input "[EMAIL_ADDRESS][DOMAIN_NAME]"
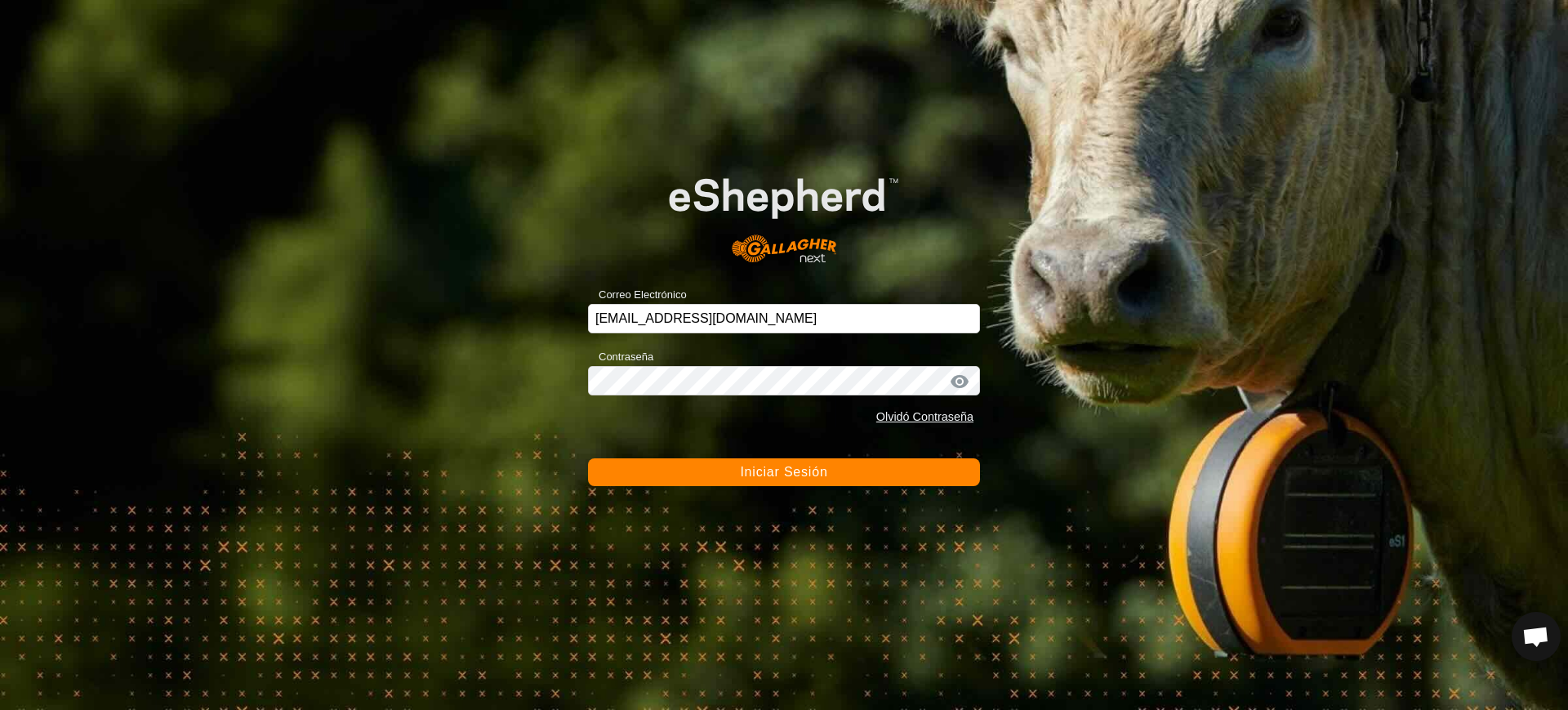
click at [751, 468] on span "Iniciar Sesión" at bounding box center [783, 472] width 87 height 14
